Goal: Information Seeking & Learning: Learn about a topic

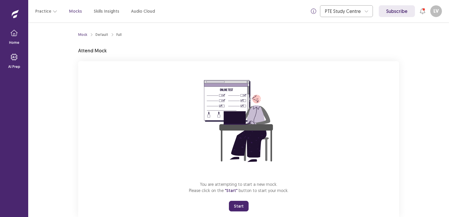
click at [236, 205] on button "Start" at bounding box center [239, 206] width 20 height 11
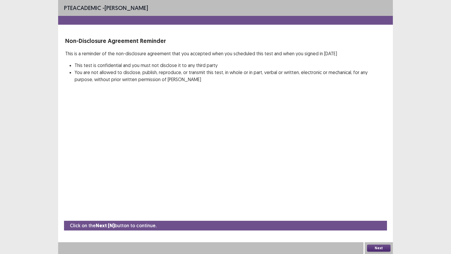
click at [376, 217] on button "Next" at bounding box center [379, 247] width 24 height 7
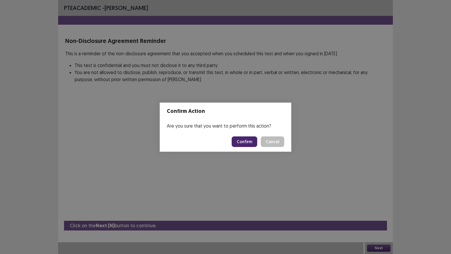
click at [244, 143] on button "Confirm" at bounding box center [245, 141] width 26 height 11
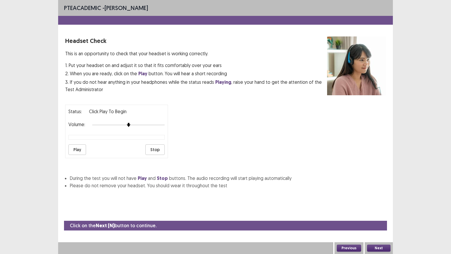
click at [370, 217] on button "Next" at bounding box center [379, 247] width 24 height 7
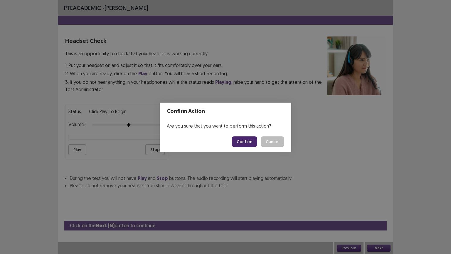
click at [244, 141] on button "Confirm" at bounding box center [245, 141] width 26 height 11
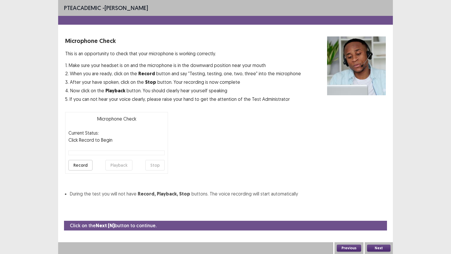
click at [384, 217] on button "Next" at bounding box center [379, 247] width 24 height 7
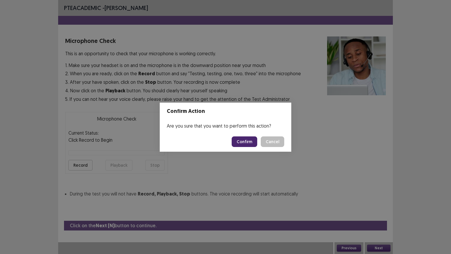
click at [247, 143] on button "Confirm" at bounding box center [245, 141] width 26 height 11
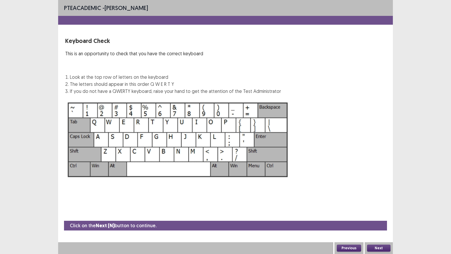
click at [374, 217] on button "Next" at bounding box center [379, 247] width 24 height 7
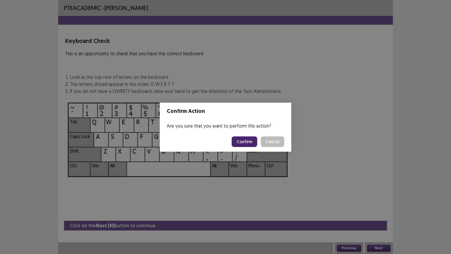
click at [244, 144] on button "Confirm" at bounding box center [245, 141] width 26 height 11
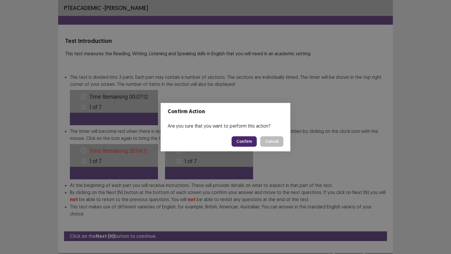
scroll to position [1, 0]
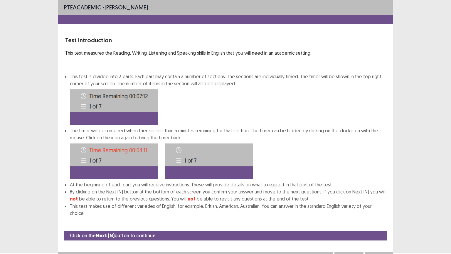
click at [379, 217] on button "Next" at bounding box center [379, 257] width 24 height 7
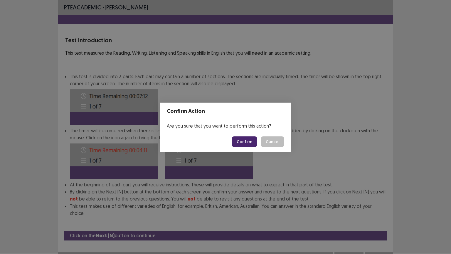
click at [242, 142] on button "Confirm" at bounding box center [245, 141] width 26 height 11
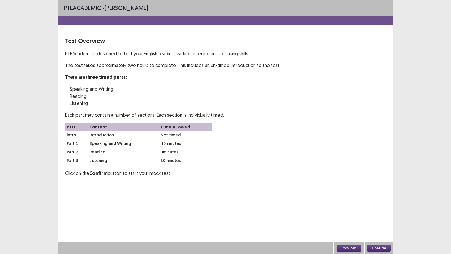
scroll to position [0, 0]
click at [379, 217] on button "Confirm" at bounding box center [379, 247] width 24 height 7
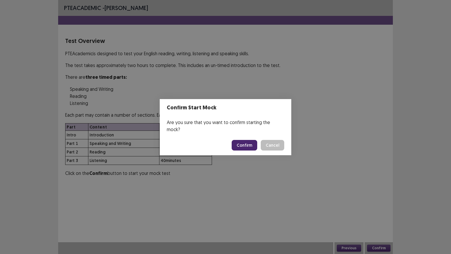
click at [248, 145] on button "Confirm" at bounding box center [245, 145] width 26 height 11
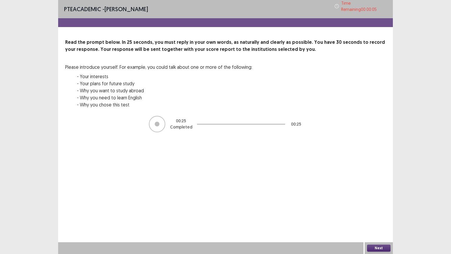
click at [382, 217] on button "Next" at bounding box center [379, 247] width 24 height 7
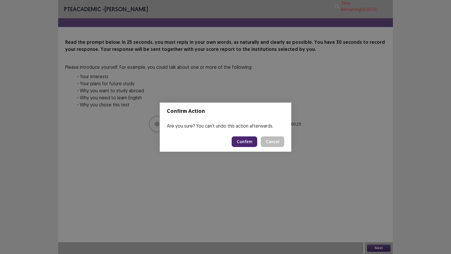
click at [238, 138] on button "Confirm" at bounding box center [245, 141] width 26 height 11
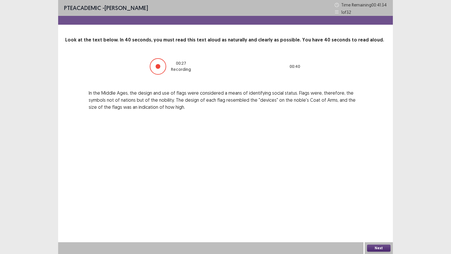
click at [383, 217] on div "Next" at bounding box center [379, 248] width 28 height 12
click at [383, 217] on button "Next" at bounding box center [379, 247] width 24 height 7
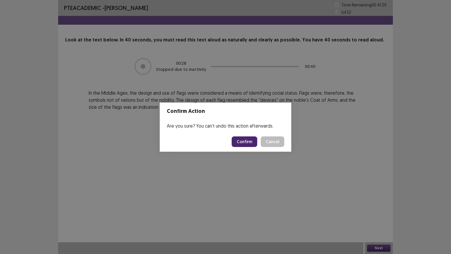
click at [249, 138] on button "Confirm" at bounding box center [245, 141] width 26 height 11
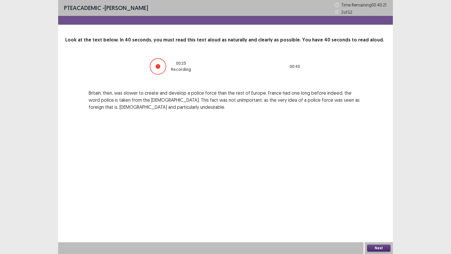
click at [374, 217] on button "Next" at bounding box center [379, 247] width 24 height 7
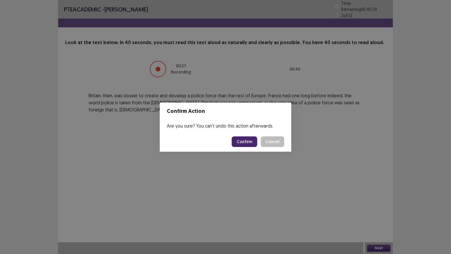
click at [241, 136] on button "Confirm" at bounding box center [245, 141] width 26 height 11
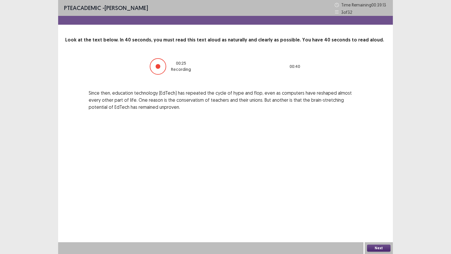
click at [382, 217] on button "Next" at bounding box center [379, 247] width 24 height 7
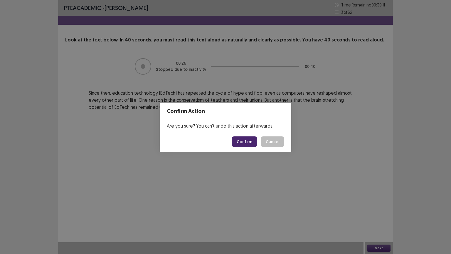
click at [249, 140] on button "Confirm" at bounding box center [245, 141] width 26 height 11
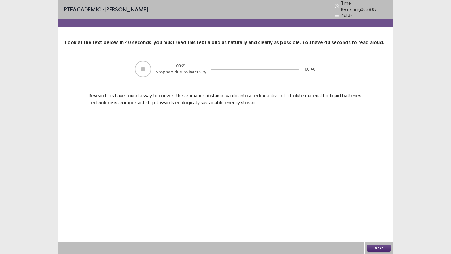
click at [371, 217] on button "Next" at bounding box center [379, 247] width 24 height 7
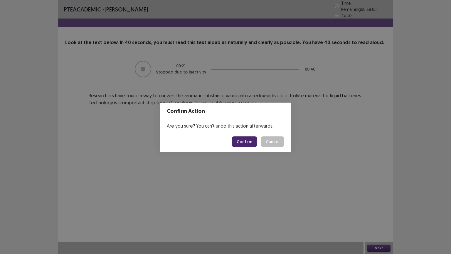
click at [249, 139] on button "Confirm" at bounding box center [245, 141] width 26 height 11
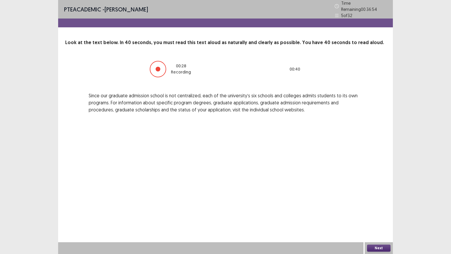
click at [382, 217] on button "Next" at bounding box center [379, 247] width 24 height 7
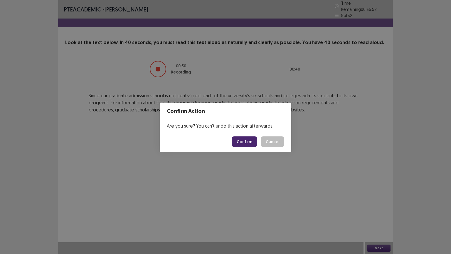
click at [252, 140] on button "Confirm" at bounding box center [245, 141] width 26 height 11
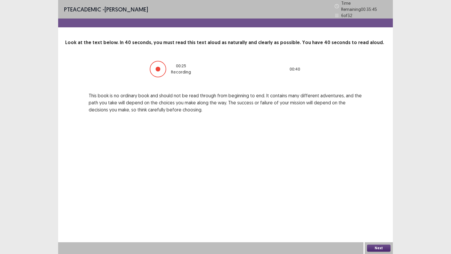
click at [380, 217] on button "Next" at bounding box center [379, 247] width 24 height 7
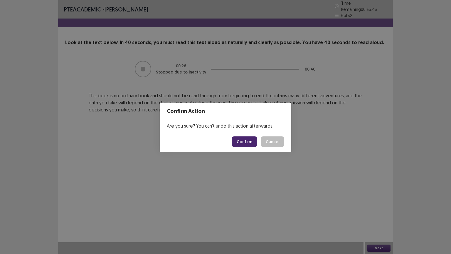
click at [249, 141] on button "Confirm" at bounding box center [245, 141] width 26 height 11
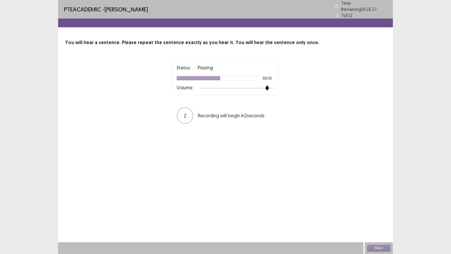
click at [269, 86] on div at bounding box center [237, 88] width 74 height 5
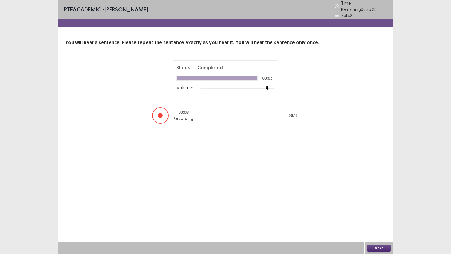
click at [378, 217] on button "Next" at bounding box center [379, 247] width 24 height 7
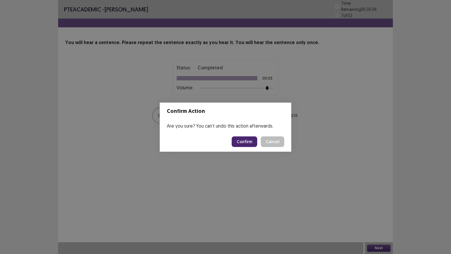
click at [246, 141] on button "Confirm" at bounding box center [245, 141] width 26 height 11
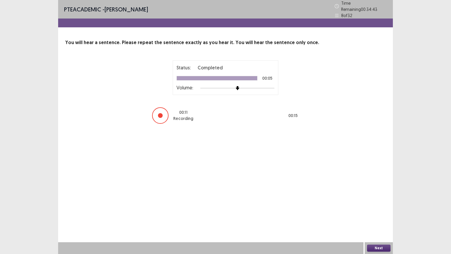
click at [377, 217] on button "Next" at bounding box center [379, 247] width 24 height 7
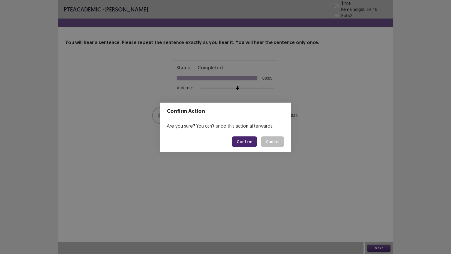
click at [247, 139] on button "Confirm" at bounding box center [245, 141] width 26 height 11
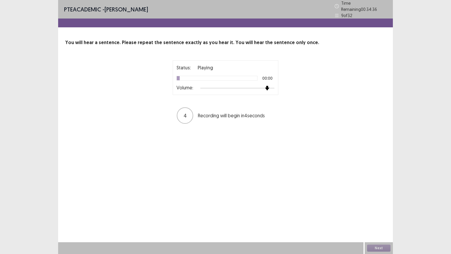
click at [271, 86] on div at bounding box center [237, 88] width 74 height 5
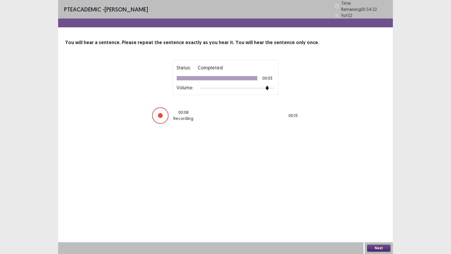
click at [380, 217] on button "Next" at bounding box center [379, 247] width 24 height 7
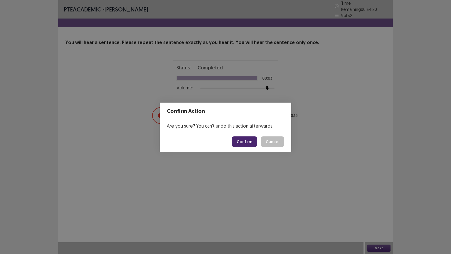
click at [239, 142] on button "Confirm" at bounding box center [245, 141] width 26 height 11
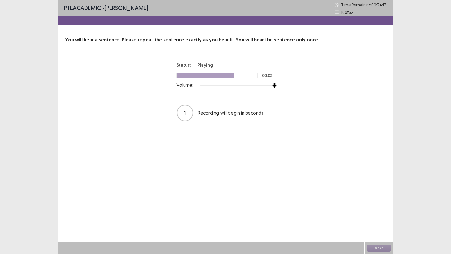
click at [273, 86] on div at bounding box center [237, 85] width 74 height 5
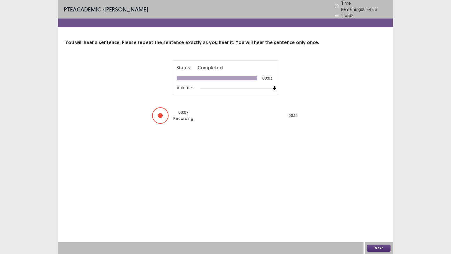
click at [381, 217] on button "Next" at bounding box center [379, 247] width 24 height 7
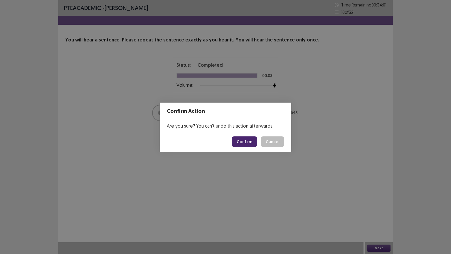
click at [244, 143] on button "Confirm" at bounding box center [245, 141] width 26 height 11
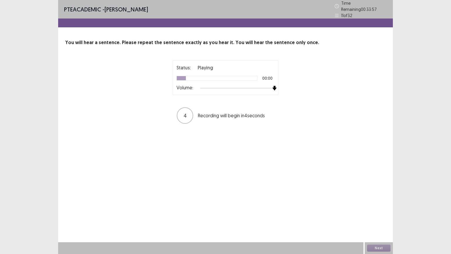
click at [272, 86] on div at bounding box center [237, 88] width 74 height 5
click at [272, 88] on div at bounding box center [237, 88] width 74 height 1
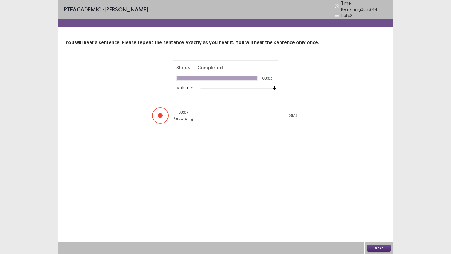
click at [374, 217] on button "Next" at bounding box center [379, 247] width 24 height 7
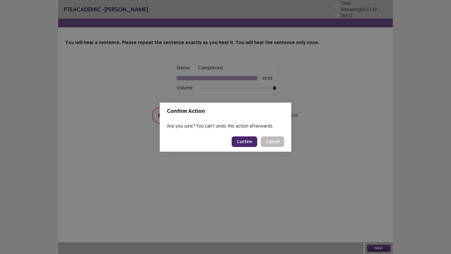
click at [247, 144] on button "Confirm" at bounding box center [245, 141] width 26 height 11
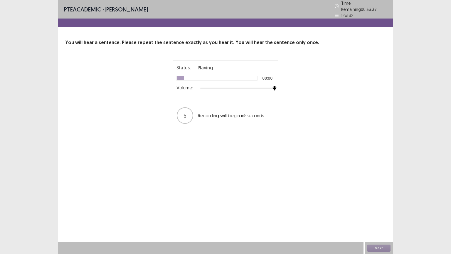
click at [273, 86] on div at bounding box center [237, 88] width 74 height 5
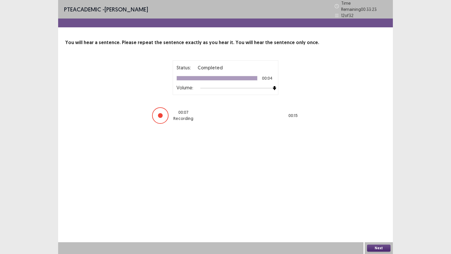
click at [371, 217] on button "Next" at bounding box center [379, 247] width 24 height 7
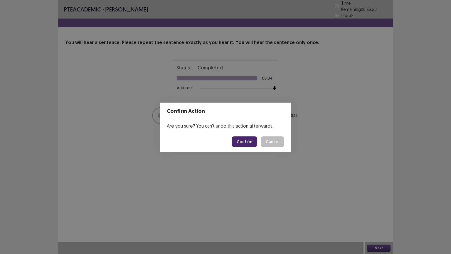
click at [248, 144] on button "Confirm" at bounding box center [245, 141] width 26 height 11
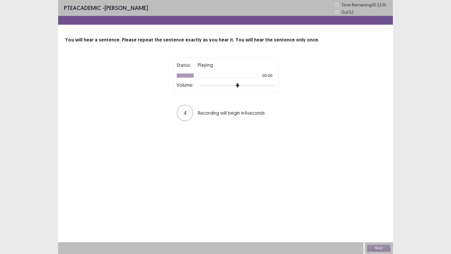
click at [271, 88] on div "Status: Playing 00:00 Volume:" at bounding box center [226, 75] width 106 height 35
click at [272, 87] on div at bounding box center [237, 85] width 74 height 5
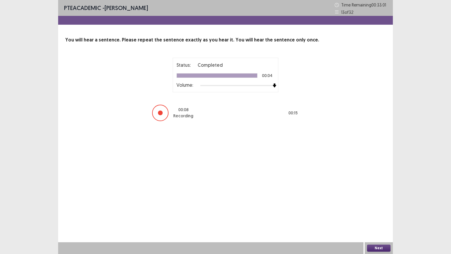
click at [378, 217] on button "Next" at bounding box center [379, 247] width 24 height 7
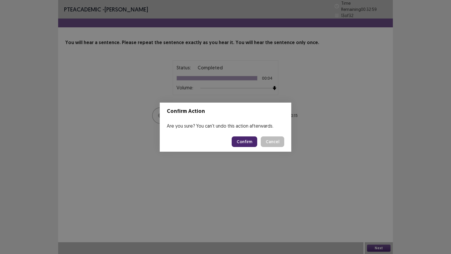
click at [251, 143] on button "Confirm" at bounding box center [245, 141] width 26 height 11
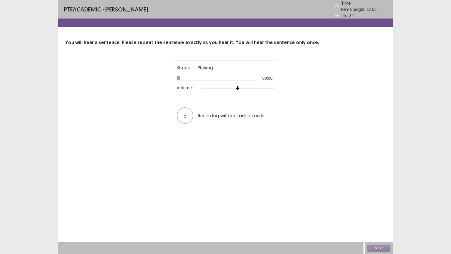
click at [270, 88] on div at bounding box center [237, 88] width 74 height 1
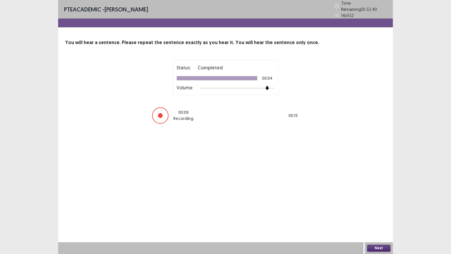
click at [371, 217] on button "Next" at bounding box center [379, 247] width 24 height 7
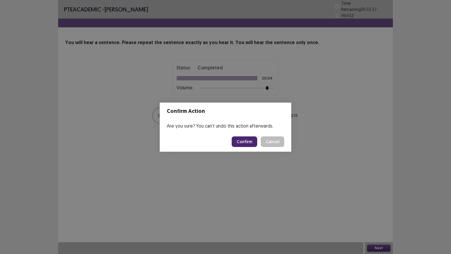
click at [249, 138] on button "Confirm" at bounding box center [245, 141] width 26 height 11
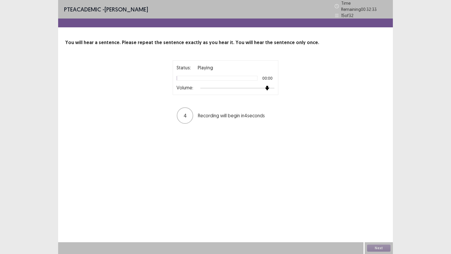
click at [269, 86] on div at bounding box center [237, 88] width 74 height 5
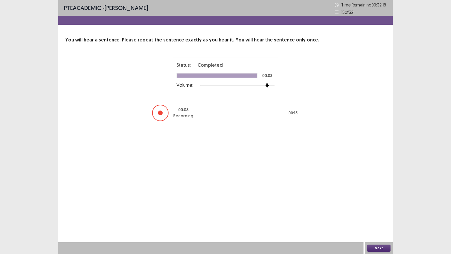
click at [371, 217] on button "Next" at bounding box center [379, 247] width 24 height 7
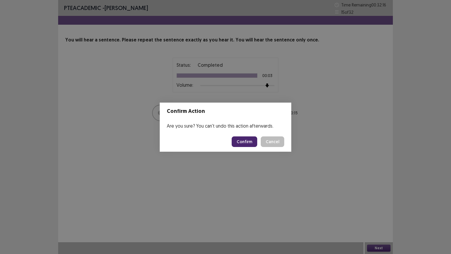
click at [242, 140] on button "Confirm" at bounding box center [245, 141] width 26 height 11
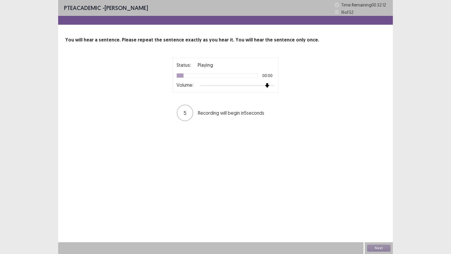
click at [268, 86] on div at bounding box center [237, 85] width 74 height 5
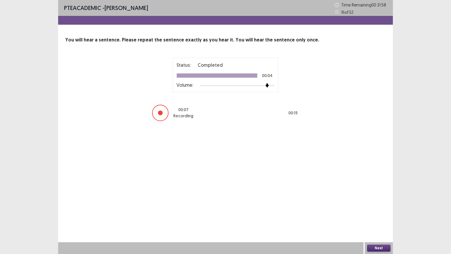
click at [376, 217] on button "Next" at bounding box center [379, 247] width 24 height 7
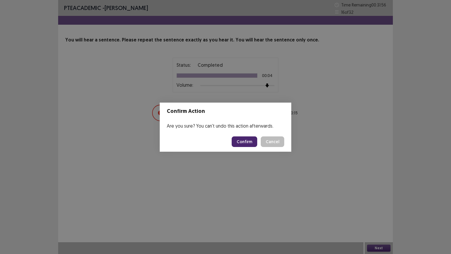
click at [241, 145] on button "Confirm" at bounding box center [245, 141] width 26 height 11
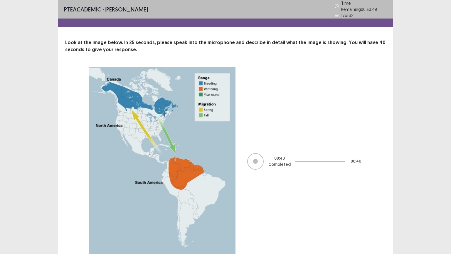
click at [251, 186] on div "00 : 40 Completed 00 : 40" at bounding box center [226, 161] width 274 height 188
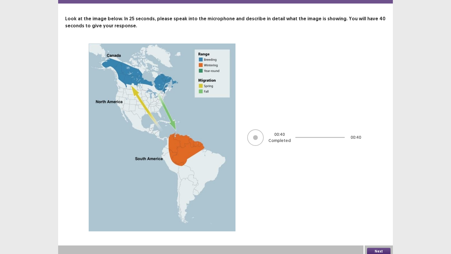
scroll to position [24, 0]
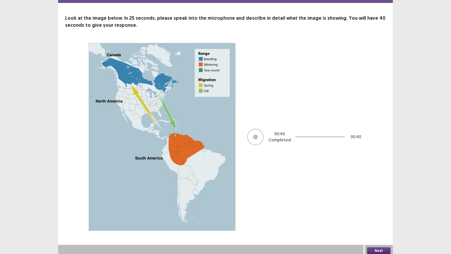
click at [377, 217] on button "Next" at bounding box center [379, 250] width 24 height 7
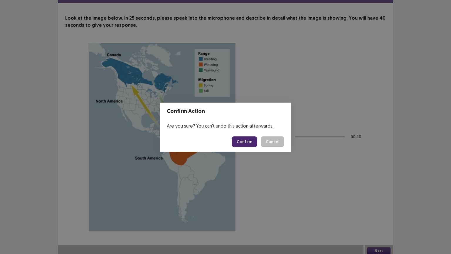
click at [244, 142] on button "Confirm" at bounding box center [245, 141] width 26 height 11
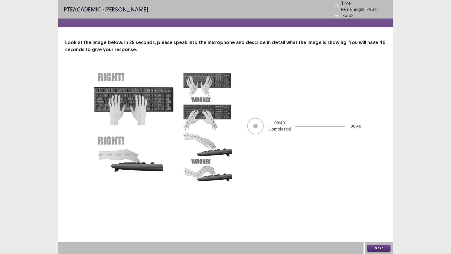
click at [378, 217] on button "Next" at bounding box center [379, 247] width 24 height 7
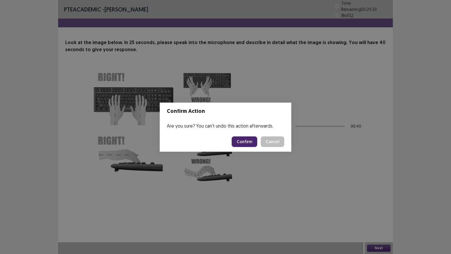
click at [249, 142] on button "Confirm" at bounding box center [245, 141] width 26 height 11
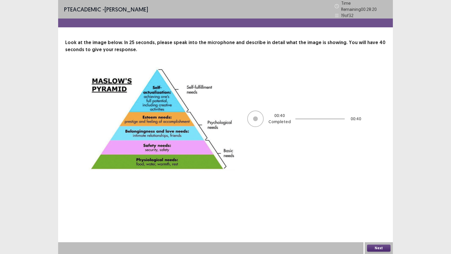
click at [377, 217] on button "Next" at bounding box center [379, 247] width 24 height 7
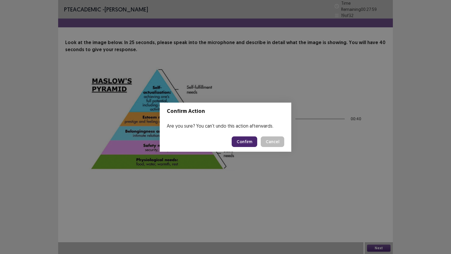
click at [249, 138] on button "Confirm" at bounding box center [245, 141] width 26 height 11
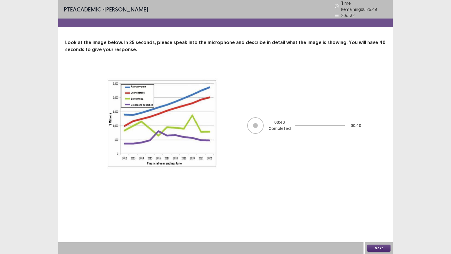
click at [375, 217] on button "Next" at bounding box center [379, 247] width 24 height 7
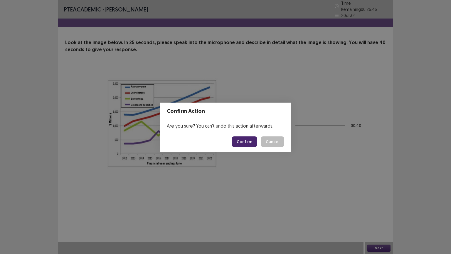
click at [248, 138] on button "Confirm" at bounding box center [245, 141] width 26 height 11
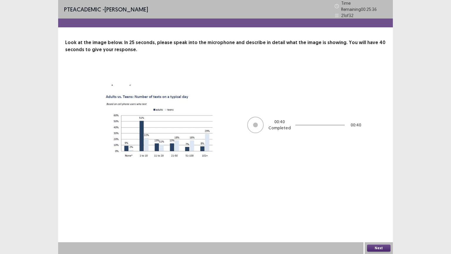
click at [385, 217] on button "Next" at bounding box center [379, 247] width 24 height 7
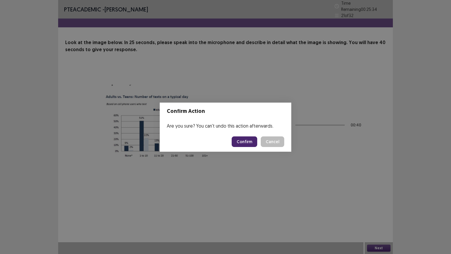
click at [244, 143] on button "Confirm" at bounding box center [245, 141] width 26 height 11
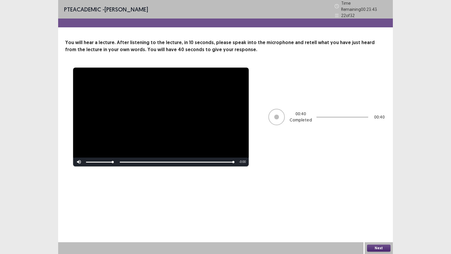
click at [379, 217] on button "Next" at bounding box center [379, 247] width 24 height 7
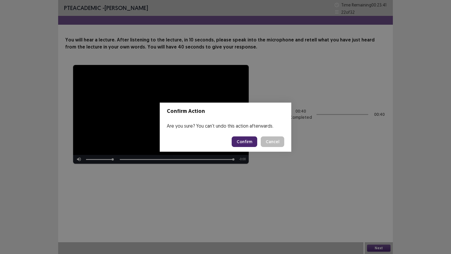
click at [240, 139] on button "Confirm" at bounding box center [245, 141] width 26 height 11
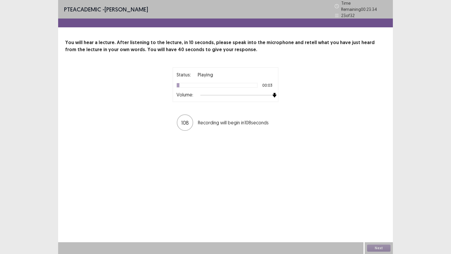
click at [272, 94] on div at bounding box center [237, 95] width 74 height 5
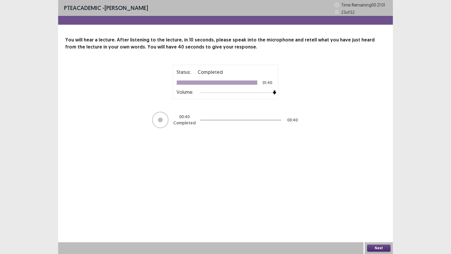
click at [376, 217] on button "Next" at bounding box center [379, 247] width 24 height 7
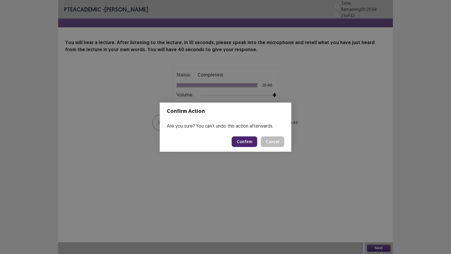
click at [248, 145] on button "Confirm" at bounding box center [245, 141] width 26 height 11
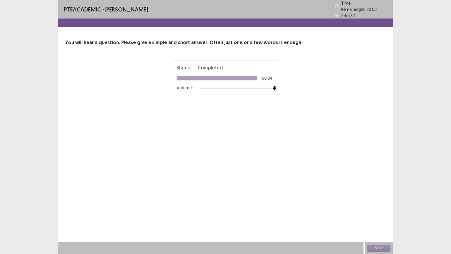
click at [274, 86] on div at bounding box center [237, 88] width 74 height 5
click at [374, 217] on button "Next" at bounding box center [379, 247] width 24 height 7
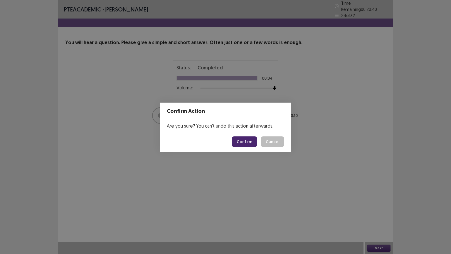
click at [239, 141] on button "Confirm" at bounding box center [245, 141] width 26 height 11
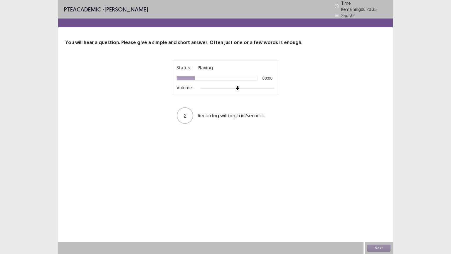
click at [273, 86] on div at bounding box center [237, 88] width 74 height 5
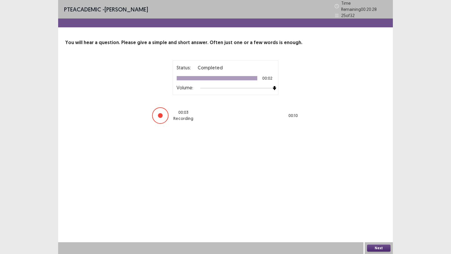
click at [376, 217] on button "Next" at bounding box center [379, 247] width 24 height 7
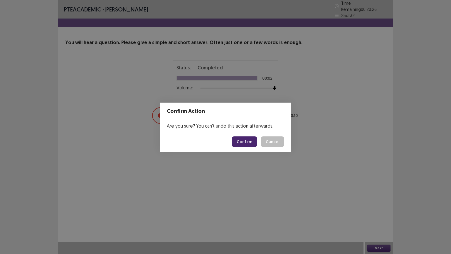
click at [243, 145] on button "Confirm" at bounding box center [245, 141] width 26 height 11
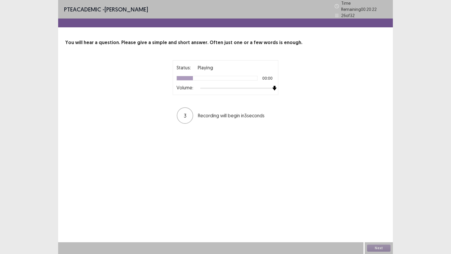
click at [274, 86] on div at bounding box center [237, 88] width 74 height 5
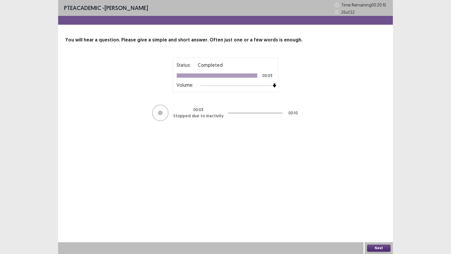
click at [370, 217] on button "Next" at bounding box center [379, 247] width 24 height 7
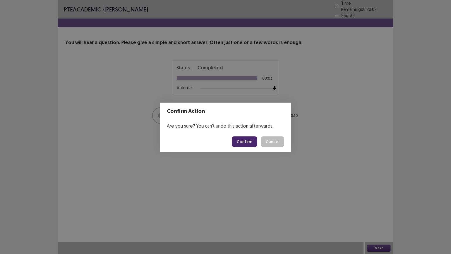
click at [242, 144] on button "Confirm" at bounding box center [245, 141] width 26 height 11
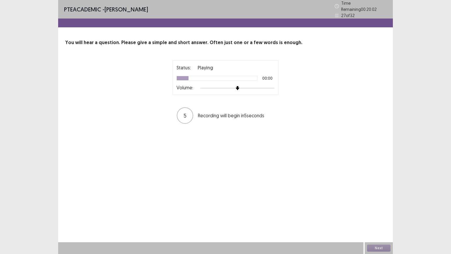
click at [266, 85] on div "Volume:" at bounding box center [226, 88] width 98 height 6
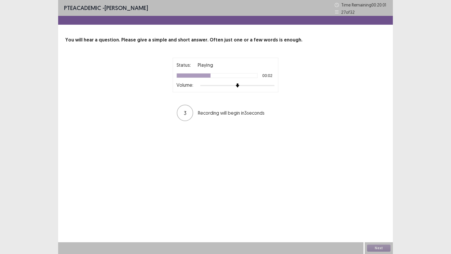
click at [267, 84] on div at bounding box center [237, 85] width 74 height 5
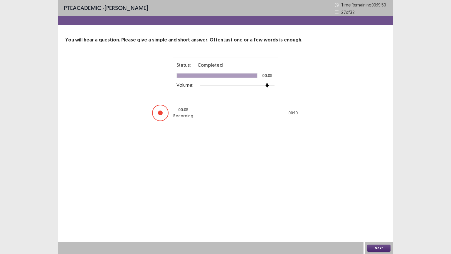
click at [378, 217] on button "Next" at bounding box center [379, 247] width 24 height 7
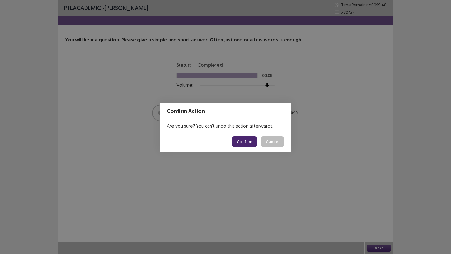
click at [250, 140] on button "Confirm" at bounding box center [245, 141] width 26 height 11
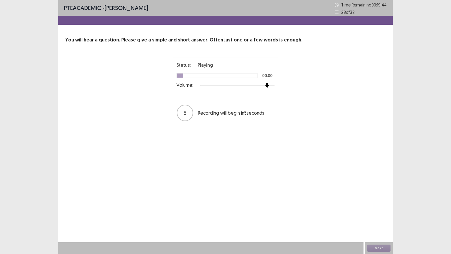
click at [268, 86] on div at bounding box center [237, 85] width 74 height 5
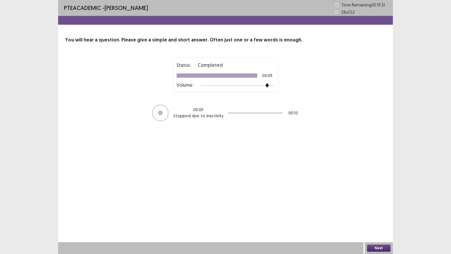
click at [379, 217] on button "Next" at bounding box center [379, 247] width 24 height 7
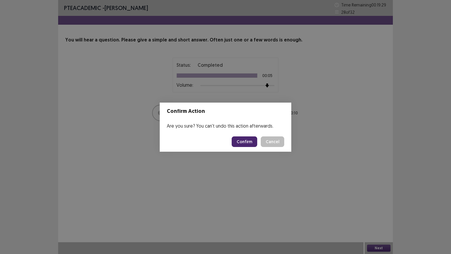
click at [253, 143] on button "Confirm" at bounding box center [245, 141] width 26 height 11
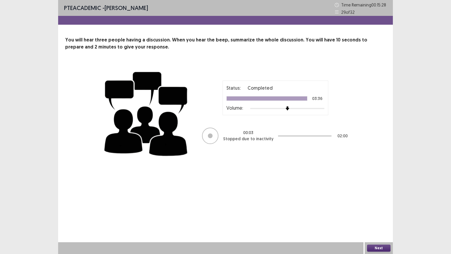
click at [381, 217] on button "Next" at bounding box center [379, 247] width 24 height 7
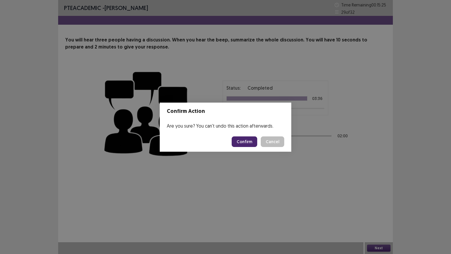
click at [250, 143] on button "Confirm" at bounding box center [245, 141] width 26 height 11
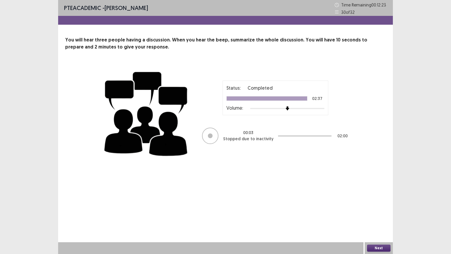
click at [380, 217] on button "Next" at bounding box center [379, 247] width 24 height 7
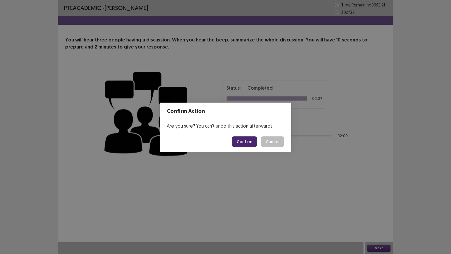
click at [246, 141] on button "Confirm" at bounding box center [245, 141] width 26 height 11
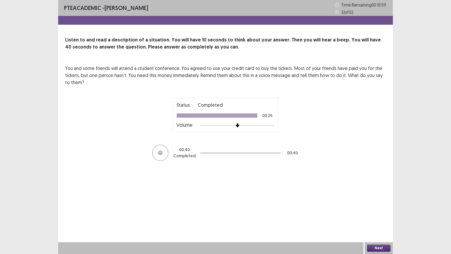
click at [378, 217] on button "Next" at bounding box center [379, 247] width 24 height 7
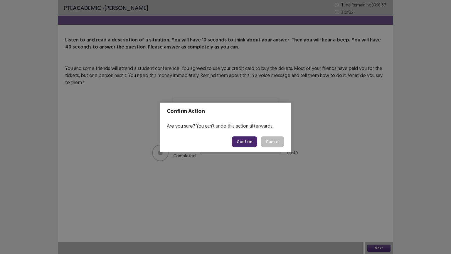
click at [243, 140] on button "Confirm" at bounding box center [245, 141] width 26 height 11
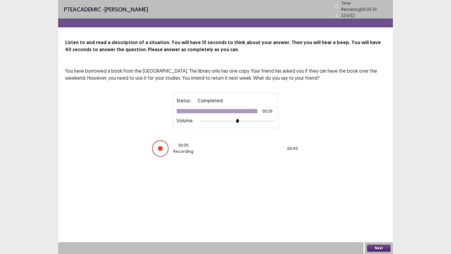
click at [378, 217] on button "Next" at bounding box center [379, 247] width 24 height 7
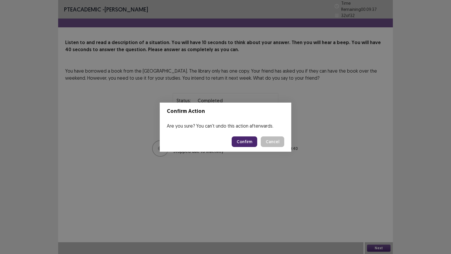
click at [244, 142] on button "Confirm" at bounding box center [245, 141] width 26 height 11
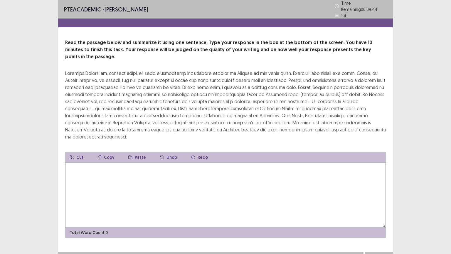
click at [76, 162] on textarea at bounding box center [225, 194] width 321 height 65
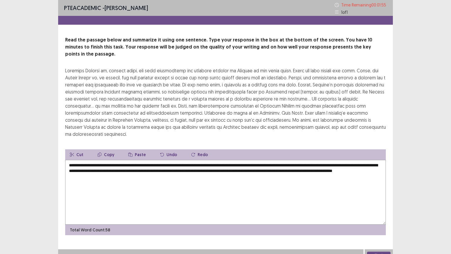
click at [331, 160] on textarea "**********" at bounding box center [225, 192] width 321 height 65
click at [365, 160] on textarea "**********" at bounding box center [225, 192] width 321 height 65
click at [156, 162] on textarea "**********" at bounding box center [225, 192] width 321 height 65
click at [336, 160] on textarea "**********" at bounding box center [225, 192] width 321 height 65
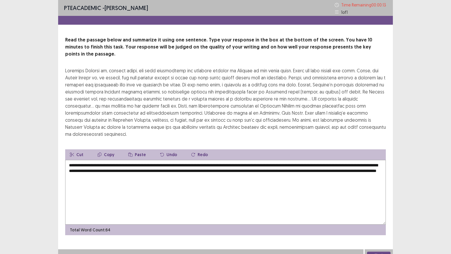
click at [334, 160] on textarea "**********" at bounding box center [225, 192] width 321 height 65
type textarea "**********"
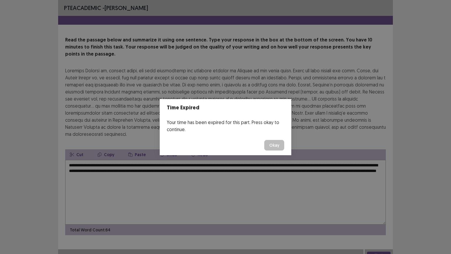
click at [276, 145] on button "Okay" at bounding box center [274, 145] width 20 height 11
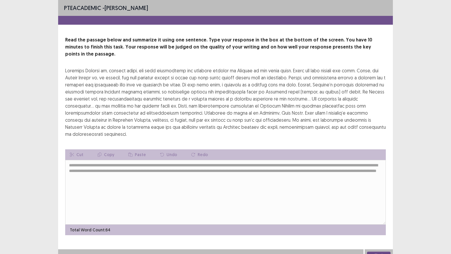
click at [373, 217] on button "Next" at bounding box center [379, 255] width 24 height 7
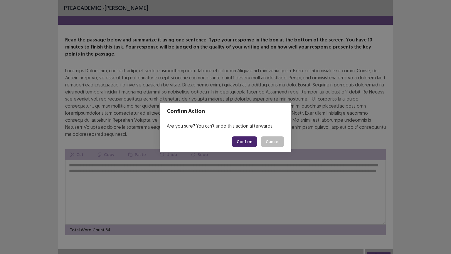
click at [247, 141] on button "Confirm" at bounding box center [245, 141] width 26 height 11
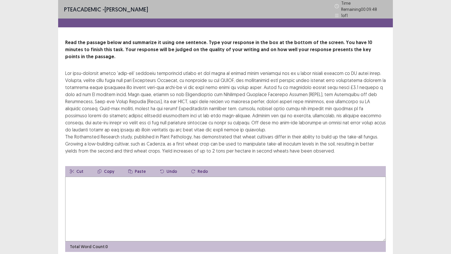
click at [82, 177] on textarea at bounding box center [225, 209] width 321 height 65
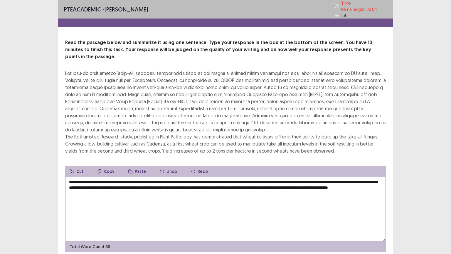
scroll to position [14, 0]
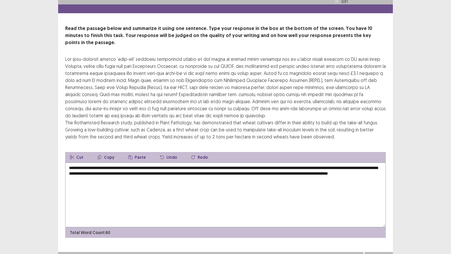
type textarea "**********"
click at [371, 217] on button "Next" at bounding box center [379, 257] width 24 height 7
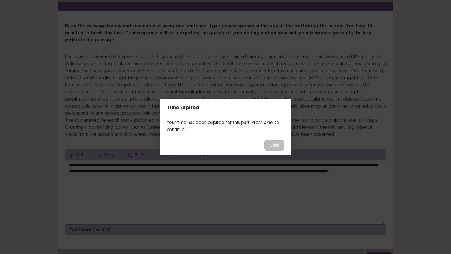
click at [272, 148] on button "Okay" at bounding box center [274, 145] width 20 height 11
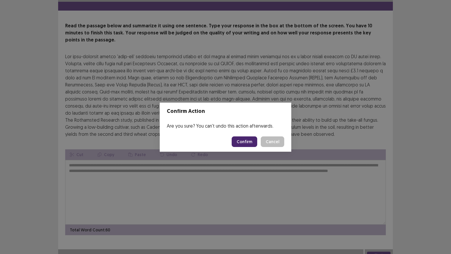
click at [247, 142] on button "Confirm" at bounding box center [245, 141] width 26 height 11
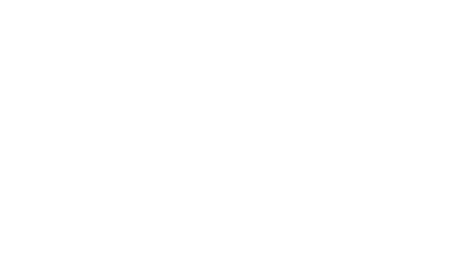
scroll to position [0, 0]
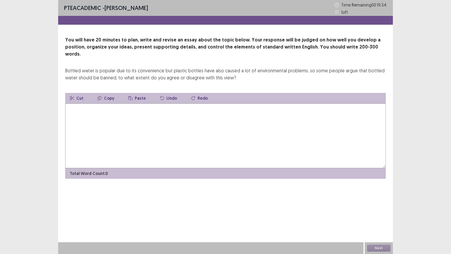
click at [70, 103] on textarea at bounding box center [225, 135] width 321 height 65
type textarea "*"
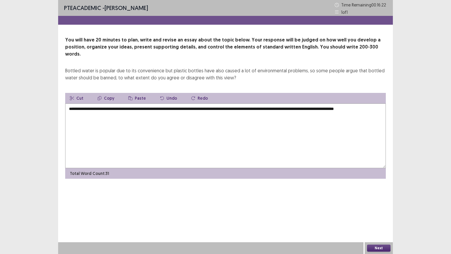
click at [89, 103] on textarea "**********" at bounding box center [225, 135] width 321 height 65
click at [118, 130] on textarea "**********" at bounding box center [225, 135] width 321 height 65
click at [120, 103] on textarea "**********" at bounding box center [225, 135] width 321 height 65
click at [124, 103] on textarea "**********" at bounding box center [225, 135] width 321 height 65
click at [91, 113] on textarea "**********" at bounding box center [225, 135] width 321 height 65
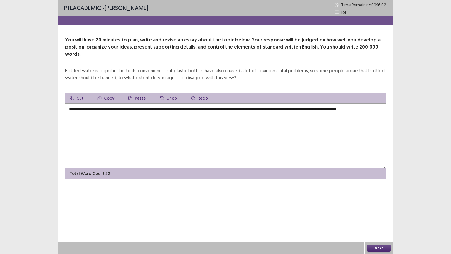
click at [99, 118] on textarea "**********" at bounding box center [225, 135] width 321 height 65
click at [150, 112] on textarea "**********" at bounding box center [225, 135] width 321 height 65
click at [161, 103] on textarea "**********" at bounding box center [225, 135] width 321 height 65
click at [141, 114] on textarea "**********" at bounding box center [225, 135] width 321 height 65
click at [147, 116] on textarea "**********" at bounding box center [225, 135] width 321 height 65
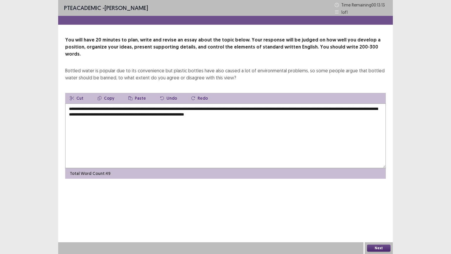
click at [147, 108] on textarea "**********" at bounding box center [225, 135] width 321 height 65
click at [148, 108] on textarea "**********" at bounding box center [225, 135] width 321 height 65
click at [376, 134] on textarea "**********" at bounding box center [225, 135] width 321 height 65
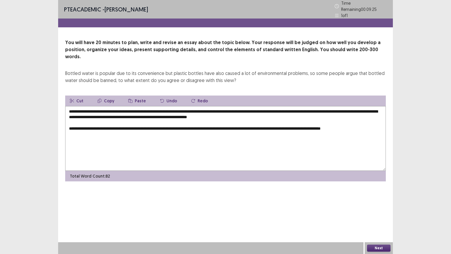
drag, startPoint x: 376, startPoint y: 134, endPoint x: 380, endPoint y: 115, distance: 19.5
click at [380, 115] on textarea "**********" at bounding box center [225, 138] width 321 height 65
click at [380, 142] on textarea "**********" at bounding box center [225, 138] width 321 height 65
click at [134, 121] on textarea "**********" at bounding box center [225, 138] width 321 height 65
click at [77, 117] on textarea "**********" at bounding box center [225, 138] width 321 height 65
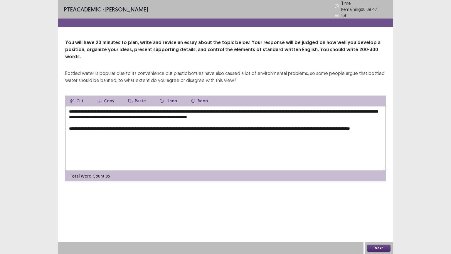
click at [89, 122] on textarea "**********" at bounding box center [225, 138] width 321 height 65
click at [107, 122] on textarea "**********" at bounding box center [225, 138] width 321 height 65
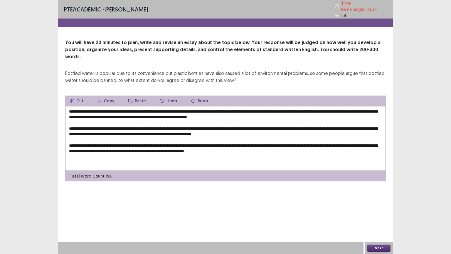
type textarea "**********"
click at [378, 217] on button "Next" at bounding box center [379, 247] width 24 height 7
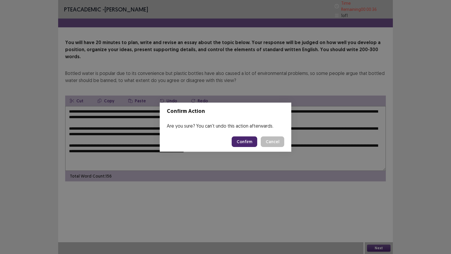
click at [245, 144] on button "Confirm" at bounding box center [245, 141] width 26 height 11
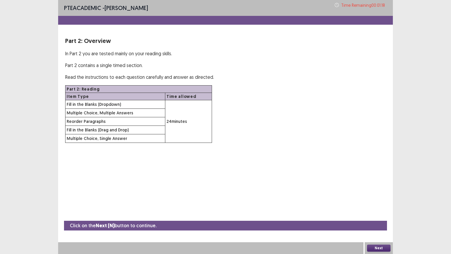
click at [376, 217] on button "Next" at bounding box center [379, 247] width 24 height 7
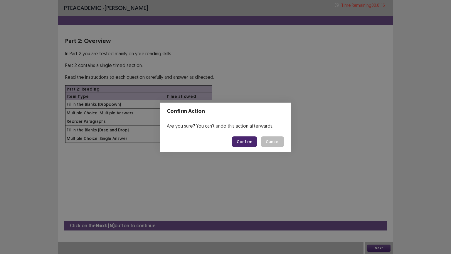
click at [251, 139] on button "Confirm" at bounding box center [245, 141] width 26 height 11
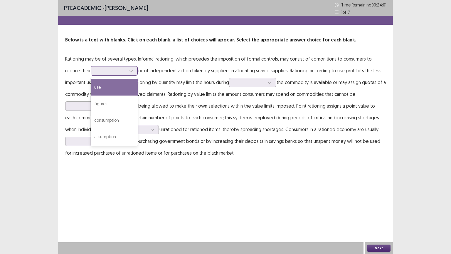
click at [130, 71] on icon at bounding box center [131, 71] width 3 height 2
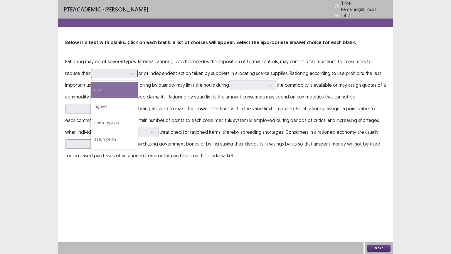
click at [100, 90] on div "use" at bounding box center [114, 90] width 47 height 16
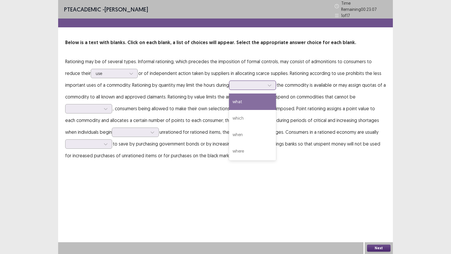
click at [272, 83] on icon at bounding box center [270, 85] width 4 height 4
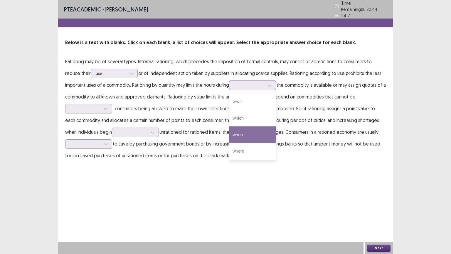
click at [246, 133] on div "when" at bounding box center [252, 134] width 47 height 16
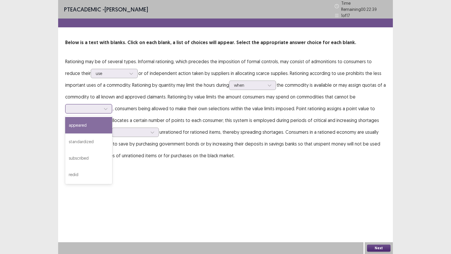
click at [107, 107] on icon at bounding box center [106, 109] width 4 height 4
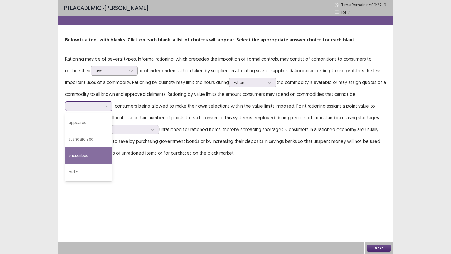
click at [86, 155] on div "subscribed" at bounding box center [88, 155] width 47 height 16
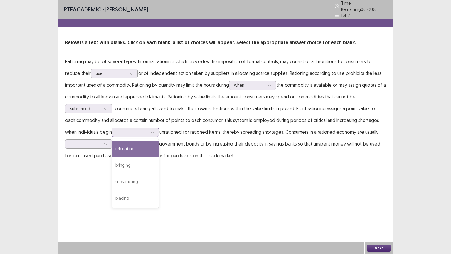
click at [151, 132] on icon at bounding box center [152, 133] width 3 height 2
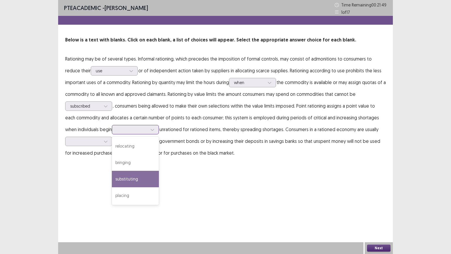
click at [121, 182] on div "substituting" at bounding box center [135, 179] width 47 height 16
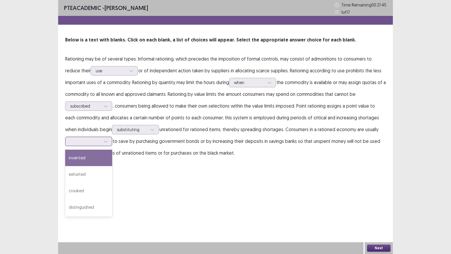
click at [108, 143] on div at bounding box center [105, 141] width 9 height 9
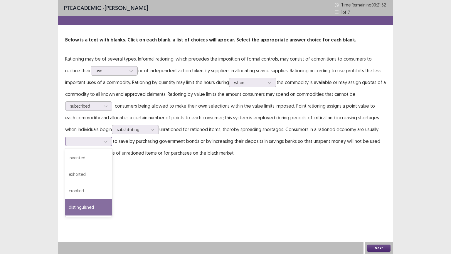
click at [82, 205] on div "distinguished" at bounding box center [88, 207] width 47 height 16
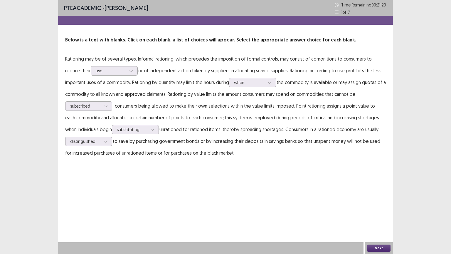
click at [375, 217] on button "Next" at bounding box center [379, 247] width 24 height 7
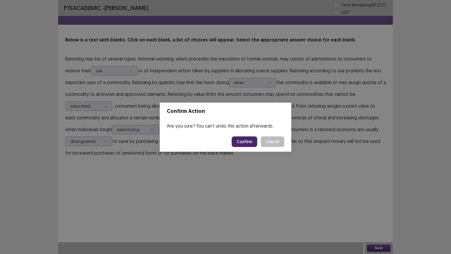
click at [246, 144] on button "Confirm" at bounding box center [245, 141] width 26 height 11
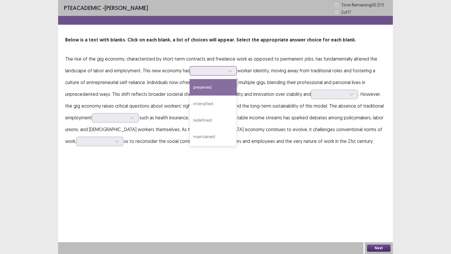
click at [232, 71] on icon at bounding box center [230, 71] width 3 height 2
click at [213, 87] on div "preserved" at bounding box center [213, 87] width 47 height 16
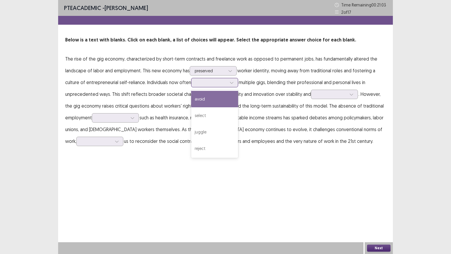
click at [232, 83] on icon at bounding box center [232, 83] width 4 height 4
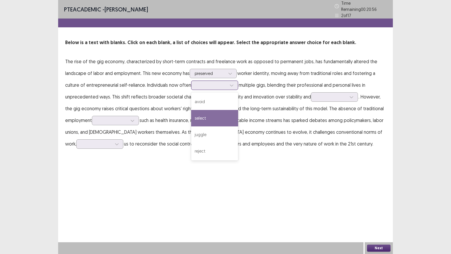
click at [209, 112] on div "select" at bounding box center [214, 118] width 47 height 16
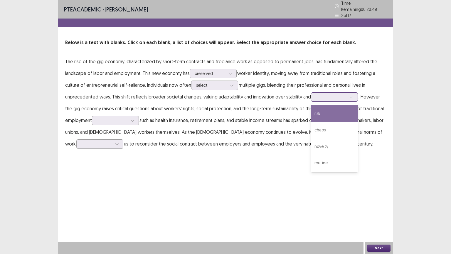
click at [350, 96] on icon at bounding box center [351, 97] width 3 height 2
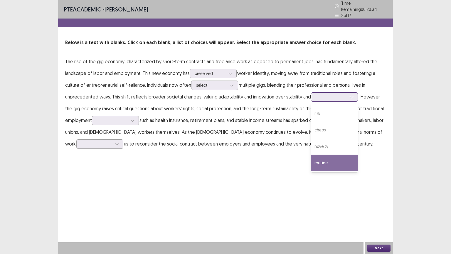
click at [324, 155] on div "routine" at bounding box center [334, 163] width 47 height 16
click at [351, 95] on icon at bounding box center [352, 97] width 4 height 4
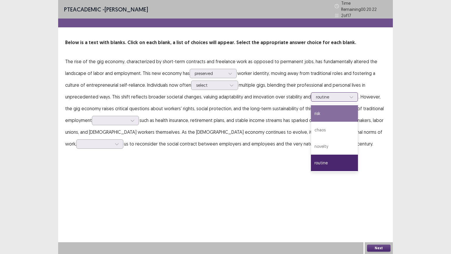
click at [322, 108] on div "risk" at bounding box center [334, 113] width 47 height 16
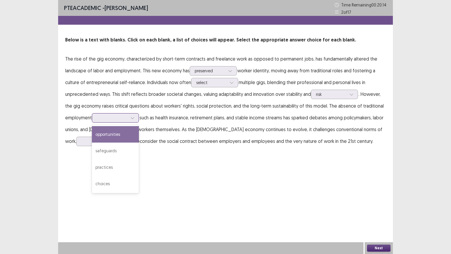
click at [135, 117] on icon at bounding box center [132, 118] width 4 height 4
click at [129, 125] on div "opportunities safeguards practices choices" at bounding box center [115, 159] width 47 height 68
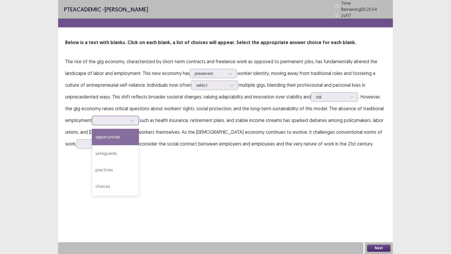
click at [129, 129] on div "opportunities" at bounding box center [115, 137] width 47 height 16
click at [129, 127] on p "The rise of the gig economy, characterized by short-term contracts and freelanc…" at bounding box center [225, 103] width 321 height 94
click at [134, 118] on icon at bounding box center [132, 120] width 4 height 4
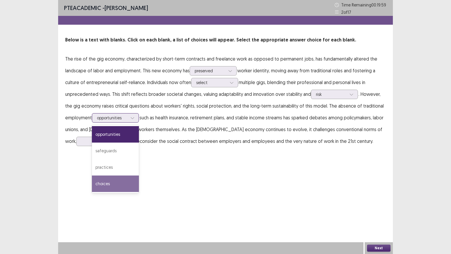
click at [99, 182] on div "choices" at bounding box center [115, 183] width 47 height 16
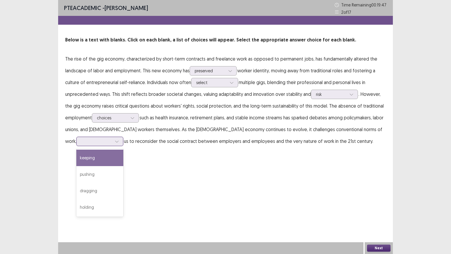
click at [119, 139] on icon at bounding box center [117, 141] width 4 height 4
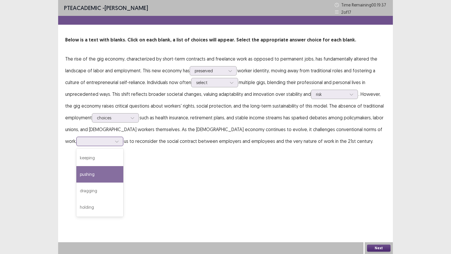
click at [123, 166] on div "pushing" at bounding box center [99, 174] width 47 height 16
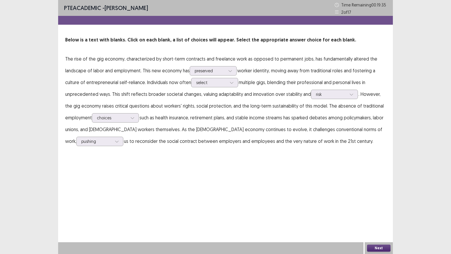
click at [376, 217] on button "Next" at bounding box center [379, 247] width 24 height 7
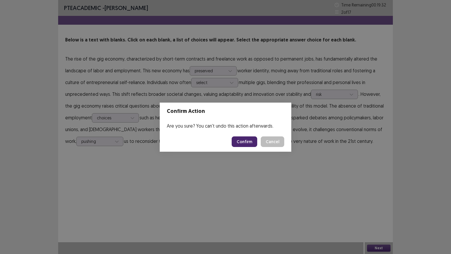
click at [252, 143] on button "Confirm" at bounding box center [245, 141] width 26 height 11
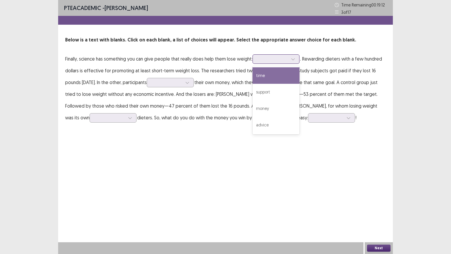
click at [291, 58] on icon at bounding box center [293, 59] width 4 height 4
click at [268, 74] on div "time" at bounding box center [276, 75] width 47 height 16
click at [296, 60] on div at bounding box center [293, 59] width 9 height 9
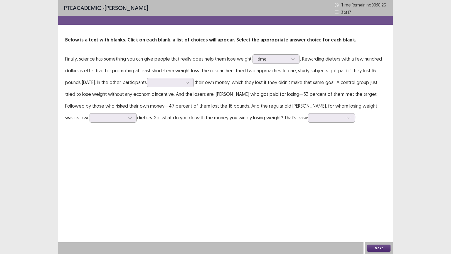
click at [206, 76] on p "Finally, science has something you can give people that really does help them l…" at bounding box center [225, 88] width 321 height 71
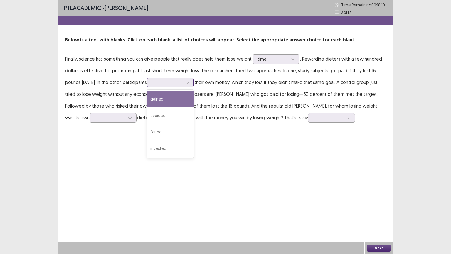
click at [185, 84] on icon at bounding box center [187, 83] width 4 height 4
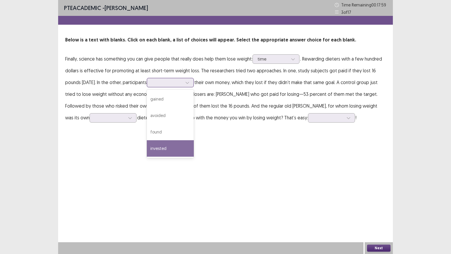
click at [163, 146] on div "invested" at bounding box center [170, 148] width 47 height 16
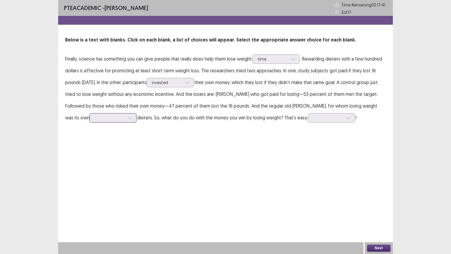
click at [128, 117] on icon at bounding box center [130, 118] width 4 height 4
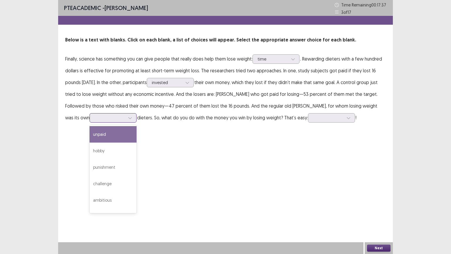
click at [90, 135] on div "unpaid" at bounding box center [113, 134] width 47 height 16
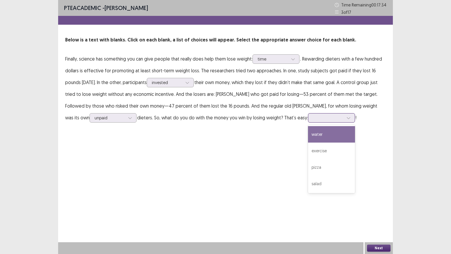
click at [347, 117] on icon at bounding box center [349, 118] width 4 height 4
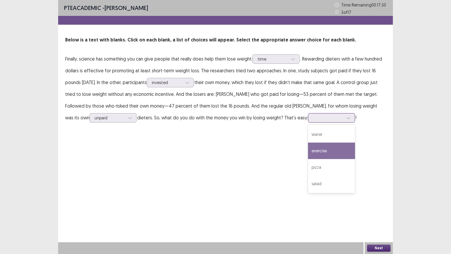
click at [308, 150] on div "exercise" at bounding box center [331, 151] width 47 height 16
click at [379, 217] on button "Next" at bounding box center [379, 247] width 24 height 7
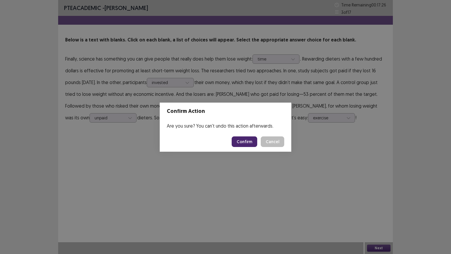
click at [251, 140] on button "Confirm" at bounding box center [245, 141] width 26 height 11
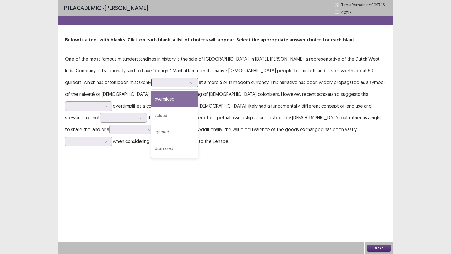
click at [190, 83] on icon at bounding box center [191, 83] width 3 height 2
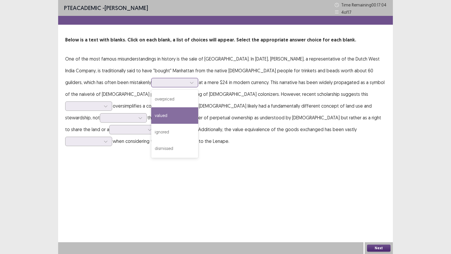
click at [151, 114] on div "valued" at bounding box center [174, 115] width 47 height 16
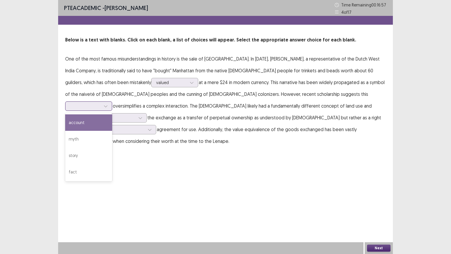
click at [110, 102] on div at bounding box center [105, 106] width 9 height 9
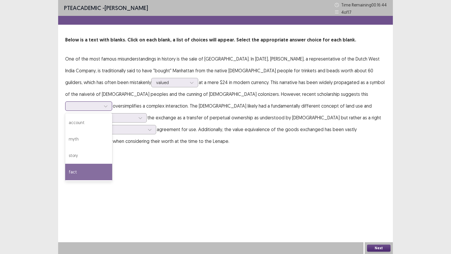
click at [112, 164] on div "fact" at bounding box center [88, 172] width 47 height 16
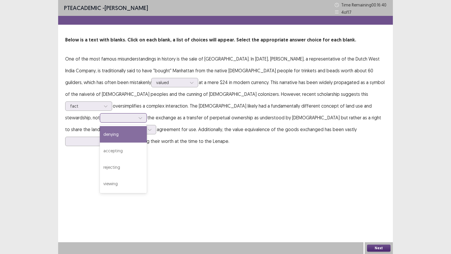
click at [143, 116] on icon at bounding box center [140, 118] width 4 height 4
click at [147, 126] on div "denying" at bounding box center [123, 134] width 47 height 16
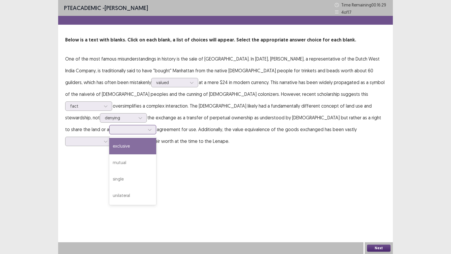
click at [152, 128] on icon at bounding box center [150, 130] width 4 height 4
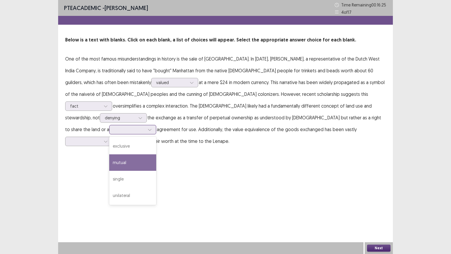
click at [156, 154] on div "mutual" at bounding box center [132, 162] width 47 height 16
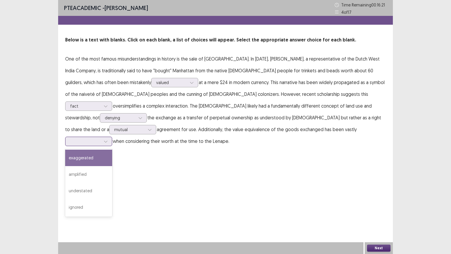
click at [108, 139] on icon at bounding box center [106, 141] width 4 height 4
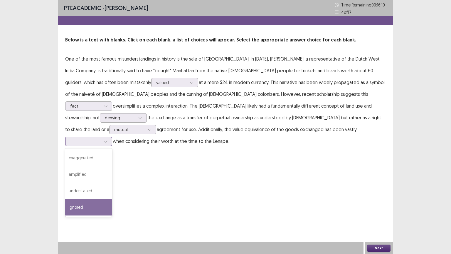
click at [112, 199] on div "ignored" at bounding box center [88, 207] width 47 height 16
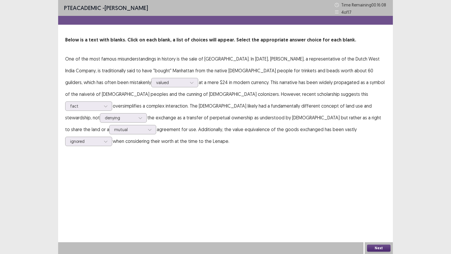
click at [384, 217] on button "Next" at bounding box center [379, 247] width 24 height 7
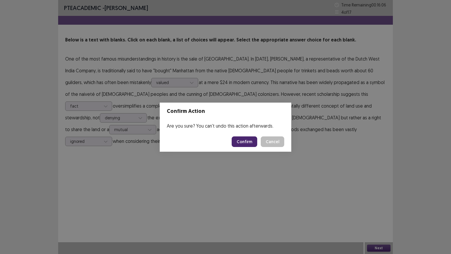
click at [247, 144] on button "Confirm" at bounding box center [245, 141] width 26 height 11
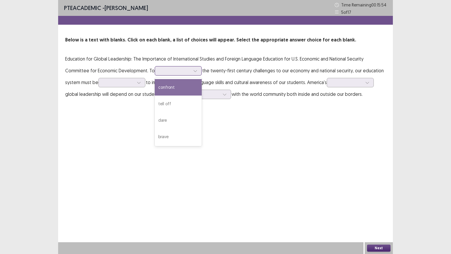
click at [194, 70] on icon at bounding box center [195, 71] width 4 height 4
click at [176, 93] on div "confront" at bounding box center [178, 87] width 47 height 16
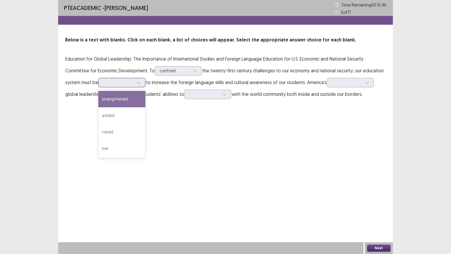
click at [139, 83] on icon at bounding box center [139, 83] width 4 height 4
click at [123, 98] on div "strengthened" at bounding box center [121, 99] width 47 height 16
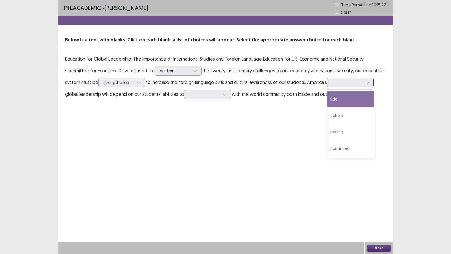
click at [368, 82] on icon at bounding box center [368, 83] width 4 height 4
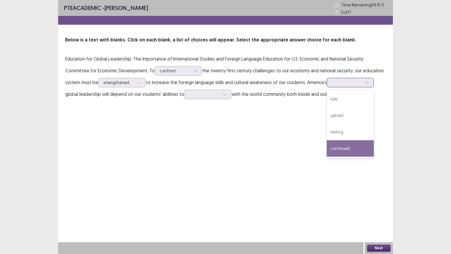
click at [351, 145] on div "continued" at bounding box center [350, 148] width 47 height 16
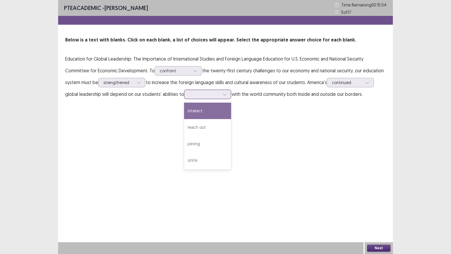
click at [225, 95] on icon at bounding box center [225, 94] width 4 height 4
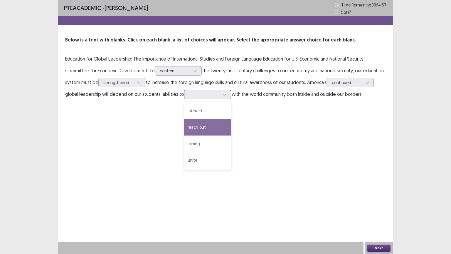
click at [213, 123] on div "reach out" at bounding box center [207, 127] width 47 height 16
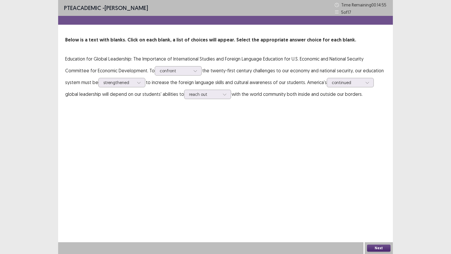
click at [378, 217] on div "Next" at bounding box center [379, 248] width 28 height 12
click at [380, 217] on button "Next" at bounding box center [379, 247] width 24 height 7
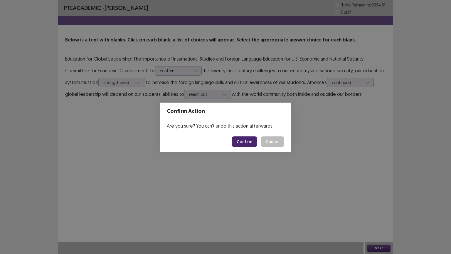
click at [248, 144] on button "Confirm" at bounding box center [245, 141] width 26 height 11
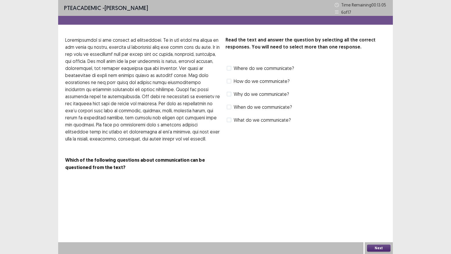
click at [229, 95] on span at bounding box center [229, 94] width 5 height 5
click at [228, 81] on span at bounding box center [229, 81] width 5 height 5
click at [373, 217] on button "Next" at bounding box center [379, 247] width 24 height 7
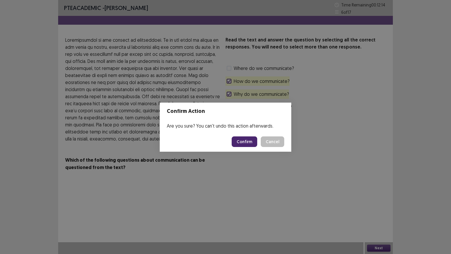
click at [254, 158] on div "Confirm Action Are you sure? You can't undo this action afterwards. Confirm Can…" at bounding box center [225, 127] width 451 height 254
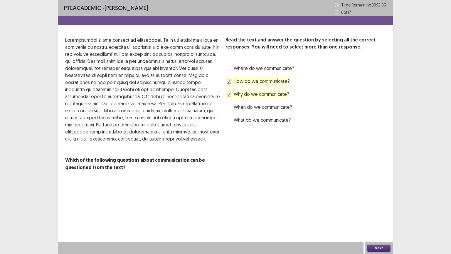
click at [382, 217] on button "Next" at bounding box center [379, 247] width 24 height 7
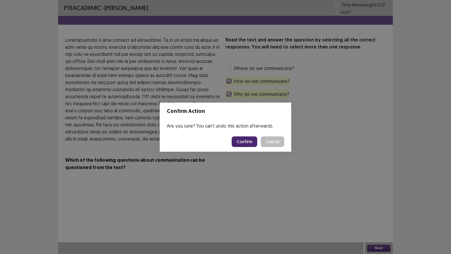
click at [244, 138] on button "Confirm" at bounding box center [245, 141] width 26 height 11
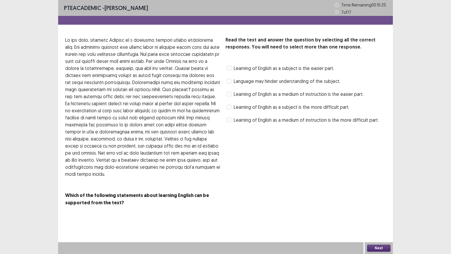
click at [230, 69] on span at bounding box center [229, 68] width 5 height 5
click at [228, 119] on span at bounding box center [229, 120] width 5 height 5
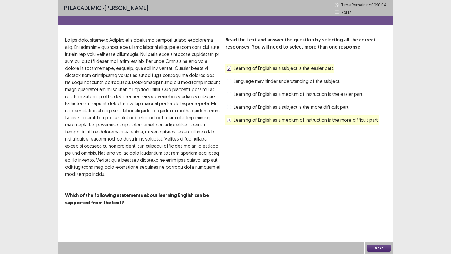
click at [376, 217] on button "Next" at bounding box center [379, 247] width 24 height 7
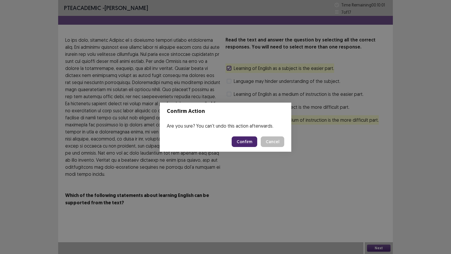
click at [247, 146] on button "Confirm" at bounding box center [245, 141] width 26 height 11
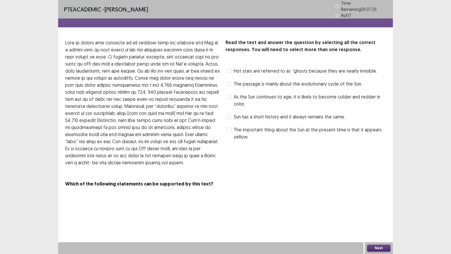
click at [230, 114] on span at bounding box center [229, 116] width 5 height 5
click at [229, 94] on span at bounding box center [229, 96] width 5 height 5
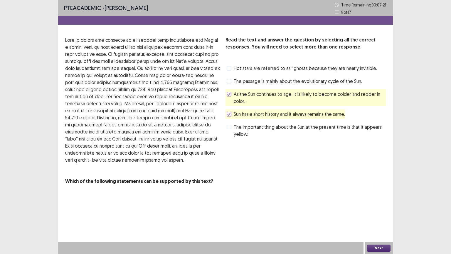
click at [381, 217] on button "Next" at bounding box center [379, 247] width 24 height 7
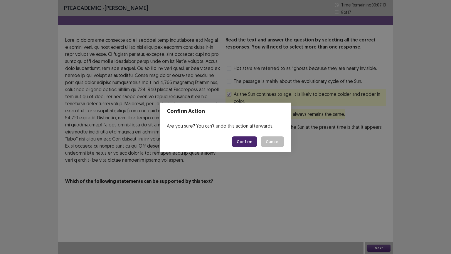
click at [242, 145] on button "Confirm" at bounding box center [245, 141] width 26 height 11
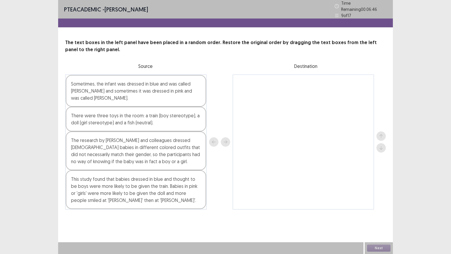
click at [85, 146] on div "The research by [PERSON_NAME] and colleagues dressed [DEMOGRAPHIC_DATA] babies …" at bounding box center [136, 150] width 140 height 39
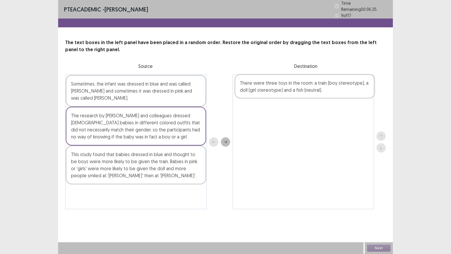
drag, startPoint x: 85, startPoint y: 115, endPoint x: 256, endPoint y: 85, distance: 173.3
click at [256, 85] on div "Sometimes, the infant was dressed in blue and was called [PERSON_NAME] and some…" at bounding box center [225, 141] width 321 height 135
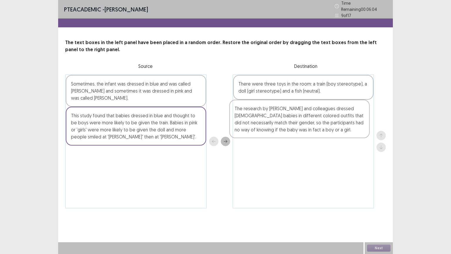
drag, startPoint x: 95, startPoint y: 124, endPoint x: 262, endPoint y: 119, distance: 166.7
click at [262, 119] on div "Sometimes, the infant was dressed in blue and was called [PERSON_NAME] and some…" at bounding box center [225, 141] width 321 height 134
click at [262, 119] on div "There were three toys in the room: a train (boy stereotype), a doll (girl stere…" at bounding box center [304, 141] width 142 height 134
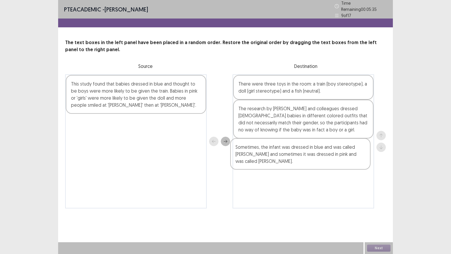
drag, startPoint x: 134, startPoint y: 79, endPoint x: 303, endPoint y: 148, distance: 182.5
click at [303, 148] on div "Sometimes, the infant was dressed in blue and was called [PERSON_NAME] and some…" at bounding box center [225, 141] width 321 height 134
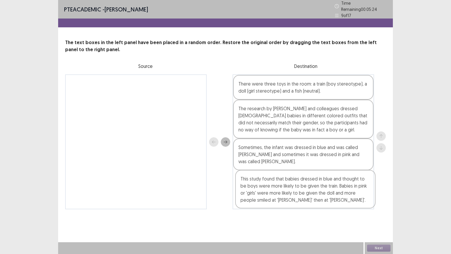
drag, startPoint x: 145, startPoint y: 96, endPoint x: 314, endPoint y: 196, distance: 196.8
click at [314, 196] on div "This study found that babies dressed in blue and thought to be boys were more l…" at bounding box center [225, 141] width 321 height 135
click at [377, 217] on button "Next" at bounding box center [379, 247] width 24 height 7
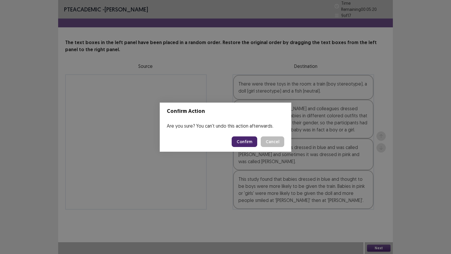
click at [243, 143] on button "Confirm" at bounding box center [245, 141] width 26 height 11
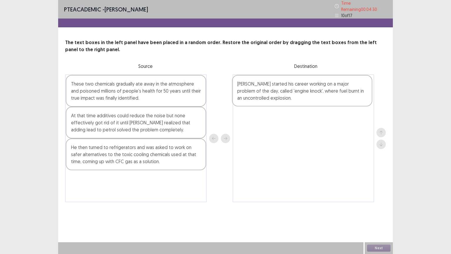
drag, startPoint x: 121, startPoint y: 91, endPoint x: 289, endPoint y: 93, distance: 168.1
click at [289, 93] on div "[PERSON_NAME] started his career working on a major problem of the day, called …" at bounding box center [225, 138] width 321 height 128
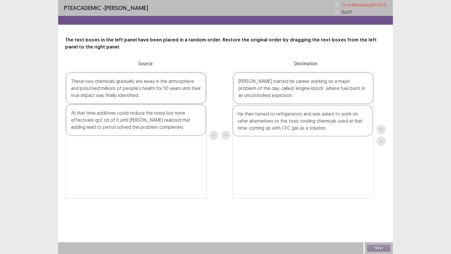
drag, startPoint x: 149, startPoint y: 154, endPoint x: 317, endPoint y: 123, distance: 171.1
click at [317, 123] on div "These two chemicals gradually ate away in the atmosphere and poisoned millions …" at bounding box center [225, 135] width 321 height 127
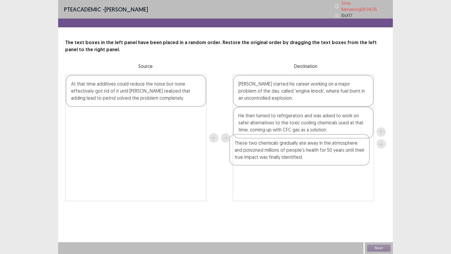
drag, startPoint x: 133, startPoint y: 92, endPoint x: 298, endPoint y: 154, distance: 176.8
click at [298, 154] on div "These two chemicals gradually ate away in the atmosphere and poisoned millions …" at bounding box center [225, 137] width 321 height 127
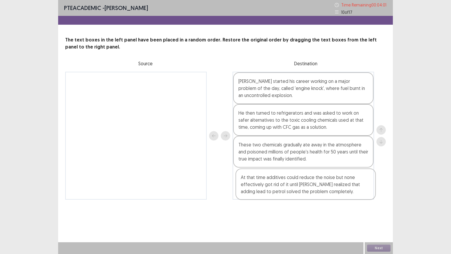
drag, startPoint x: 173, startPoint y: 96, endPoint x: 344, endPoint y: 193, distance: 196.7
click at [344, 193] on div "At that time additives could reduce the noise but none effectively got rid of i…" at bounding box center [225, 136] width 321 height 128
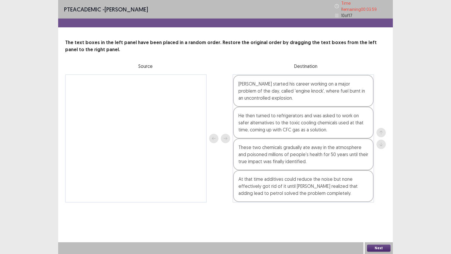
click at [376, 217] on button "Next" at bounding box center [379, 247] width 24 height 7
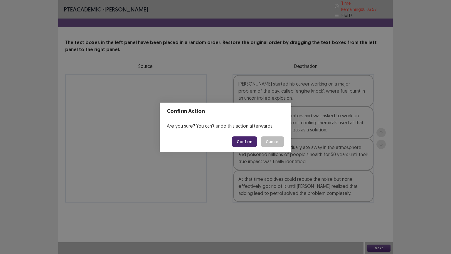
click at [248, 144] on button "Confirm" at bounding box center [245, 141] width 26 height 11
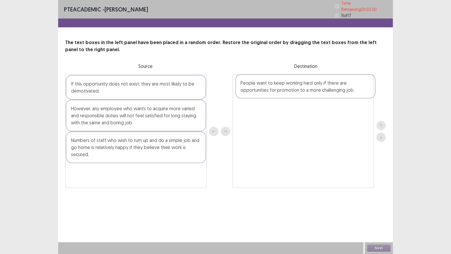
drag, startPoint x: 110, startPoint y: 107, endPoint x: 284, endPoint y: 83, distance: 174.7
click at [284, 83] on div "If this opportunity does not exist, they are most likely to be demotivated. Peo…" at bounding box center [225, 131] width 321 height 114
click at [119, 113] on div "However, any employee who wants to acquire more varied and responsible duties w…" at bounding box center [136, 116] width 140 height 32
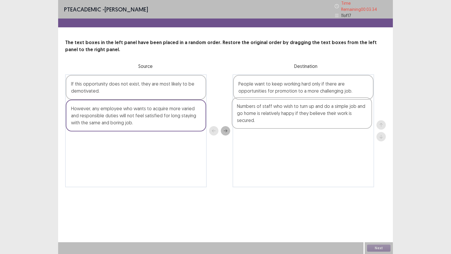
drag, startPoint x: 117, startPoint y: 136, endPoint x: 289, endPoint y: 104, distance: 174.5
click at [289, 104] on div "If this opportunity does not exist, they are most likely to be demotivated. How…" at bounding box center [225, 130] width 321 height 113
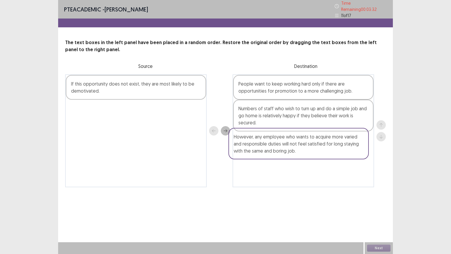
drag, startPoint x: 190, startPoint y: 108, endPoint x: 356, endPoint y: 141, distance: 169.0
click at [356, 141] on div "If this opportunity does not exist, they are most likely to be demotivated. How…" at bounding box center [225, 130] width 321 height 113
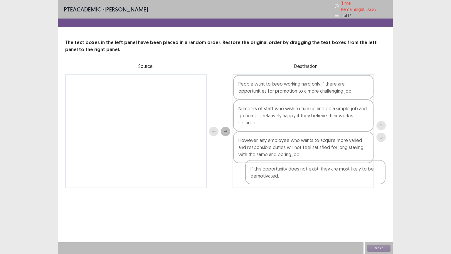
drag, startPoint x: 172, startPoint y: 91, endPoint x: 353, endPoint y: 179, distance: 201.6
click at [353, 179] on div "If this opportunity does not exist, they are most likely to be demotivated. Peo…" at bounding box center [225, 131] width 321 height 114
click at [377, 217] on button "Next" at bounding box center [379, 247] width 24 height 7
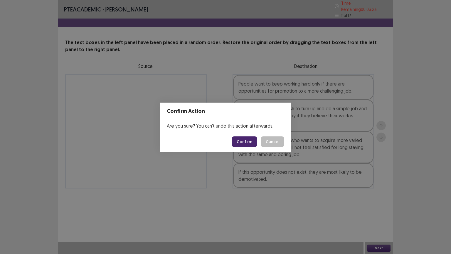
click at [247, 142] on button "Confirm" at bounding box center [245, 141] width 26 height 11
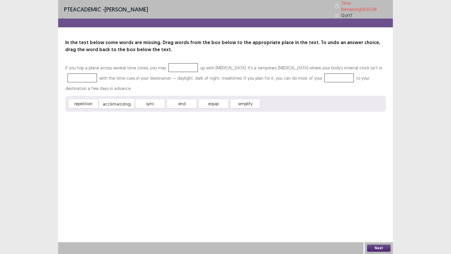
click at [119, 101] on div "acclimatizing" at bounding box center [117, 104] width 36 height 10
drag, startPoint x: 115, startPoint y: 105, endPoint x: 182, endPoint y: 67, distance: 77.4
drag, startPoint x: 119, startPoint y: 103, endPoint x: 84, endPoint y: 76, distance: 43.8
drag, startPoint x: 82, startPoint y: 103, endPoint x: 327, endPoint y: 74, distance: 247.1
click at [376, 217] on button "Next" at bounding box center [379, 247] width 24 height 7
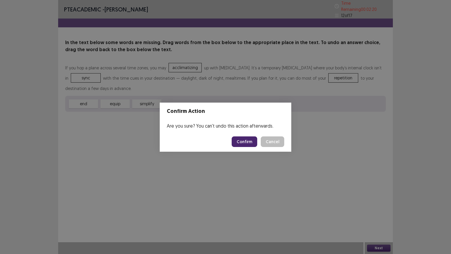
click at [248, 143] on button "Confirm" at bounding box center [245, 141] width 26 height 11
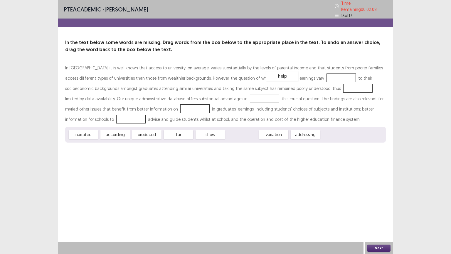
drag, startPoint x: 244, startPoint y: 130, endPoint x: 285, endPoint y: 72, distance: 71.2
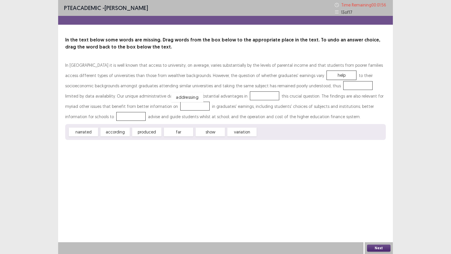
drag, startPoint x: 269, startPoint y: 132, endPoint x: 182, endPoint y: 97, distance: 93.5
drag, startPoint x: 213, startPoint y: 134, endPoint x: 297, endPoint y: 91, distance: 94.9
drag, startPoint x: 117, startPoint y: 130, endPoint x: 110, endPoint y: 103, distance: 28.0
drag, startPoint x: 90, startPoint y: 134, endPoint x: 349, endPoint y: 108, distance: 261.0
click at [377, 217] on button "Next" at bounding box center [379, 247] width 24 height 7
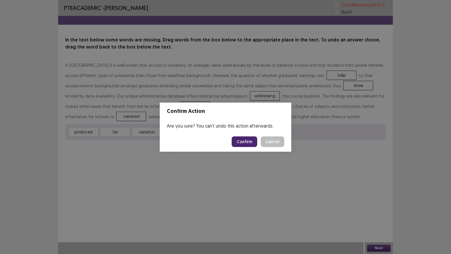
click at [237, 140] on button "Confirm" at bounding box center [245, 141] width 26 height 11
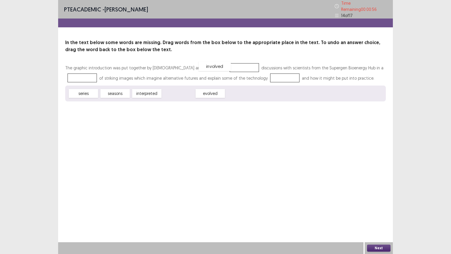
drag, startPoint x: 186, startPoint y: 94, endPoint x: 222, endPoint y: 67, distance: 45.1
drag, startPoint x: 88, startPoint y: 92, endPoint x: 365, endPoint y: 66, distance: 278.6
drag, startPoint x: 153, startPoint y: 89, endPoint x: 247, endPoint y: 74, distance: 94.9
click at [381, 217] on button "Next" at bounding box center [379, 247] width 24 height 7
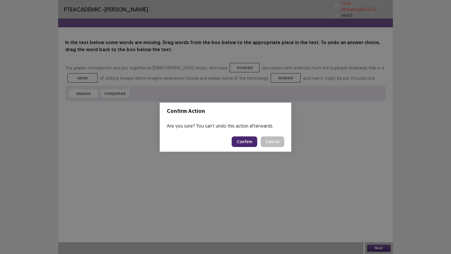
click at [243, 141] on button "Confirm" at bounding box center [245, 141] width 26 height 11
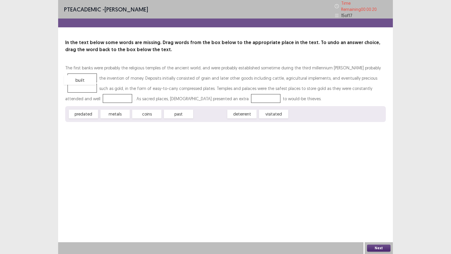
drag, startPoint x: 213, startPoint y: 110, endPoint x: 82, endPoint y: 76, distance: 134.8
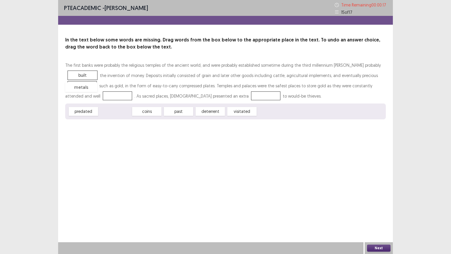
drag, startPoint x: 115, startPoint y: 112, endPoint x: 81, endPoint y: 88, distance: 41.7
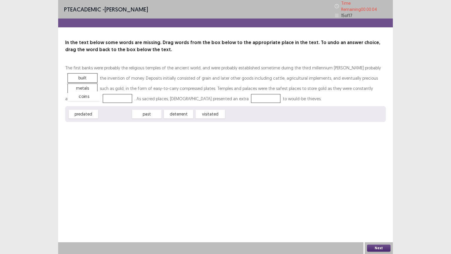
drag, startPoint x: 120, startPoint y: 110, endPoint x: 88, endPoint y: 92, distance: 35.9
drag, startPoint x: 83, startPoint y: 112, endPoint x: 210, endPoint y: 99, distance: 127.6
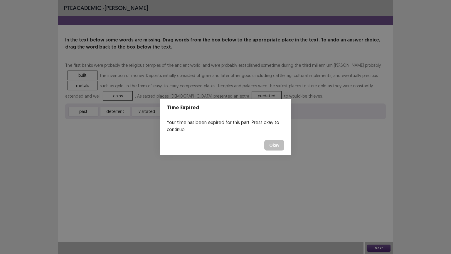
click at [267, 146] on button "Okay" at bounding box center [274, 145] width 20 height 11
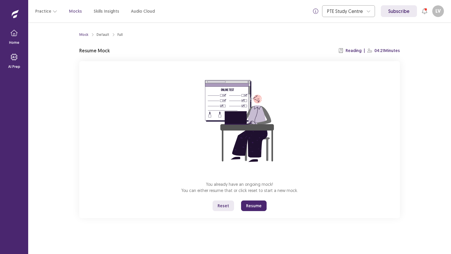
click at [249, 208] on button "Resume" at bounding box center [254, 205] width 26 height 11
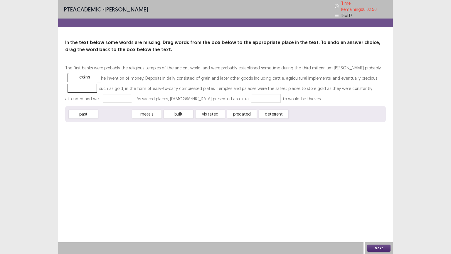
drag, startPoint x: 117, startPoint y: 113, endPoint x: 86, endPoint y: 76, distance: 48.2
drag, startPoint x: 79, startPoint y: 78, endPoint x: 81, endPoint y: 88, distance: 10.8
drag, startPoint x: 89, startPoint y: 111, endPoint x: 78, endPoint y: 64, distance: 48.0
click at [78, 64] on div "past" at bounding box center [72, 67] width 32 height 10
drag, startPoint x: 86, startPoint y: 113, endPoint x: 88, endPoint y: 74, distance: 38.9
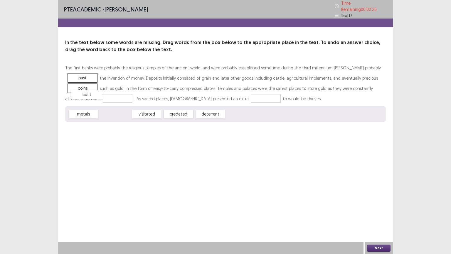
drag, startPoint x: 115, startPoint y: 110, endPoint x: 87, endPoint y: 90, distance: 34.2
drag, startPoint x: 146, startPoint y: 110, endPoint x: 205, endPoint y: 89, distance: 61.8
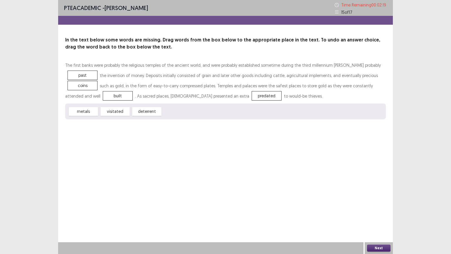
click at [376, 217] on button "Next" at bounding box center [379, 247] width 24 height 7
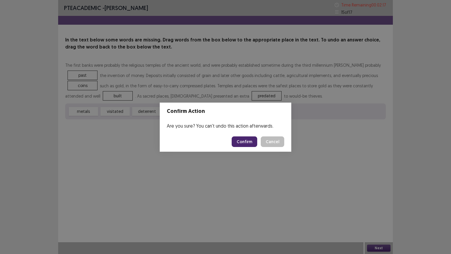
click at [248, 140] on button "Confirm" at bounding box center [245, 141] width 26 height 11
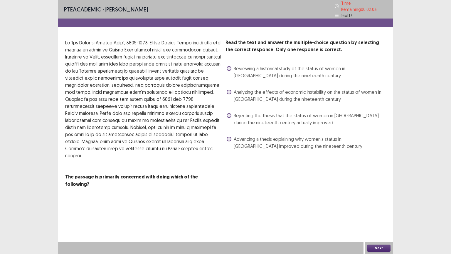
click at [229, 113] on span at bounding box center [229, 115] width 5 height 5
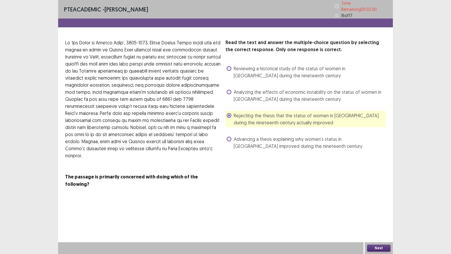
click at [228, 90] on span at bounding box center [229, 92] width 5 height 5
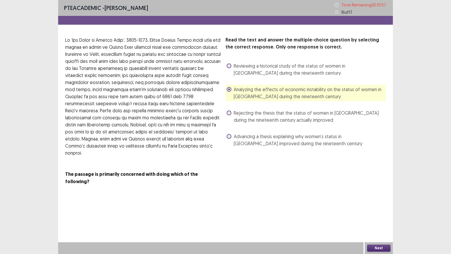
click at [382, 217] on button "Next" at bounding box center [379, 247] width 24 height 7
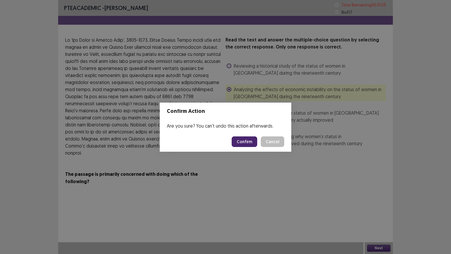
click at [249, 142] on button "Confirm" at bounding box center [245, 141] width 26 height 11
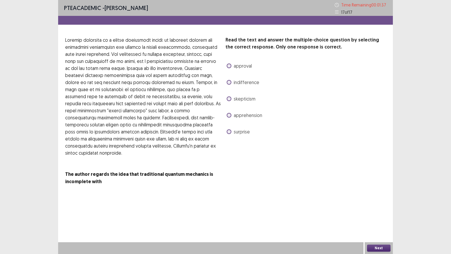
click at [228, 96] on span at bounding box center [229, 98] width 5 height 5
click at [378, 217] on button "Next" at bounding box center [379, 247] width 24 height 7
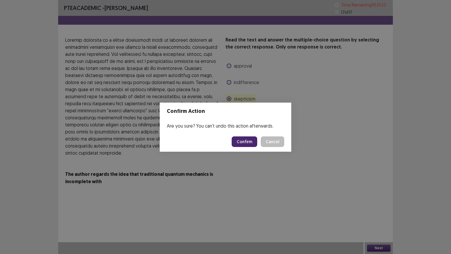
click at [241, 143] on button "Confirm" at bounding box center [245, 141] width 26 height 11
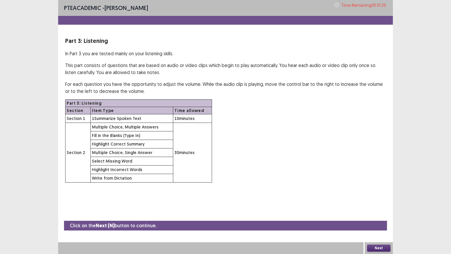
click at [376, 217] on button "Next" at bounding box center [379, 247] width 24 height 7
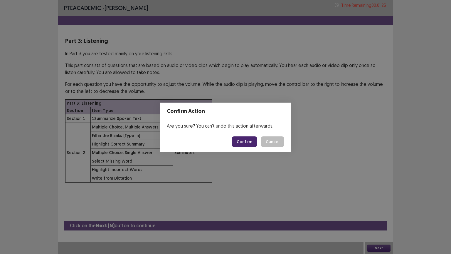
click at [239, 143] on button "Confirm" at bounding box center [245, 141] width 26 height 11
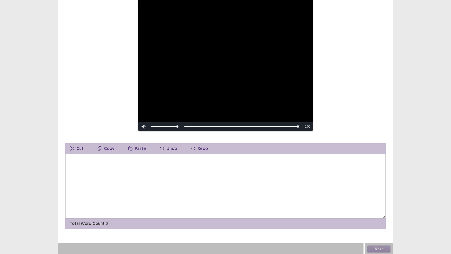
scroll to position [71, 0]
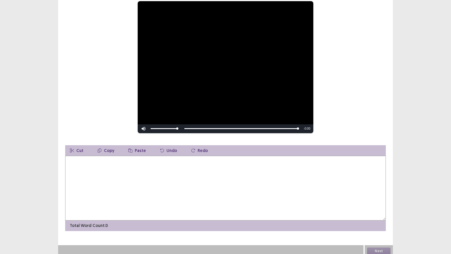
click at [81, 164] on textarea at bounding box center [225, 188] width 321 height 65
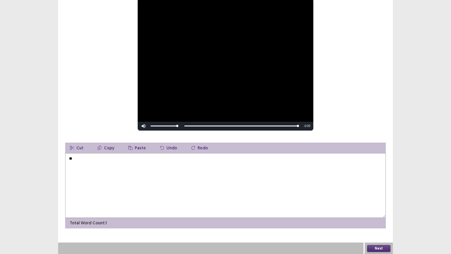
type textarea "*"
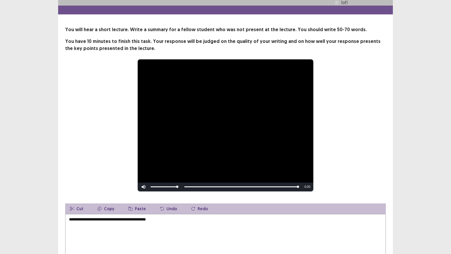
scroll to position [58, 0]
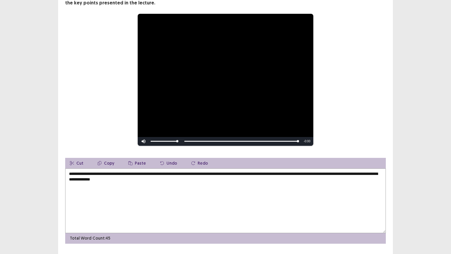
click at [367, 170] on textarea "**********" at bounding box center [225, 200] width 321 height 65
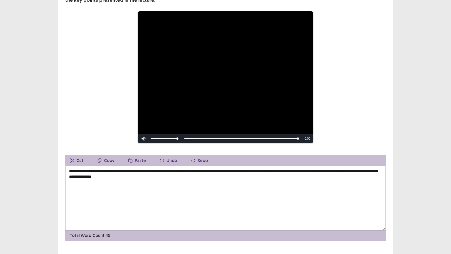
click at [162, 178] on textarea "**********" at bounding box center [225, 198] width 321 height 65
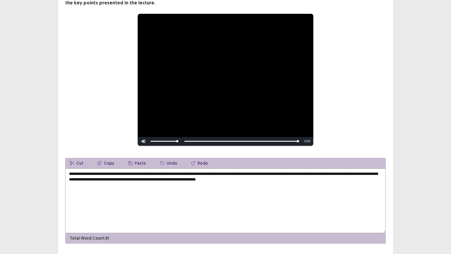
scroll to position [71, 0]
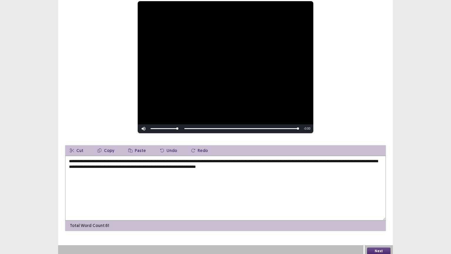
type textarea "**********"
click at [377, 217] on button "Next" at bounding box center [379, 250] width 24 height 7
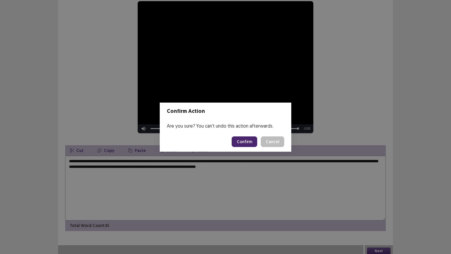
click at [235, 146] on button "Confirm" at bounding box center [245, 141] width 26 height 11
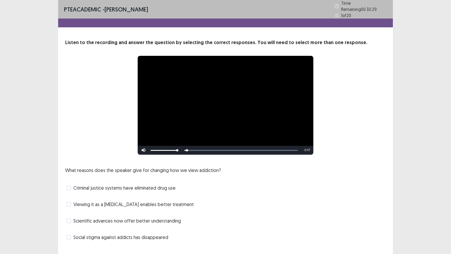
scroll to position [11, 0]
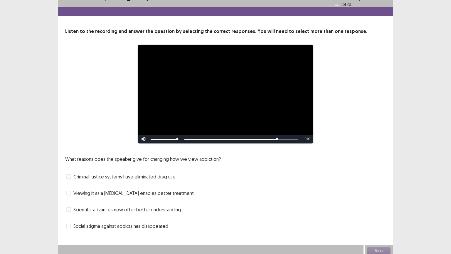
click at [72, 176] on label "Criminal justice systems have eliminated drug use" at bounding box center [120, 176] width 109 height 7
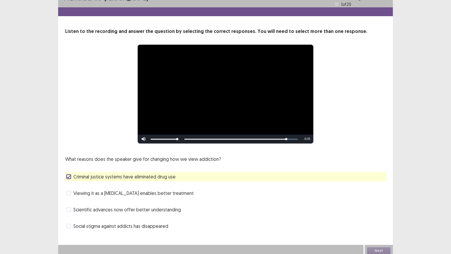
click at [69, 175] on div at bounding box center [69, 177] width 4 height 4
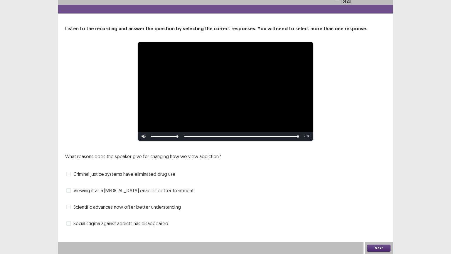
click at [69, 172] on span at bounding box center [68, 174] width 5 height 5
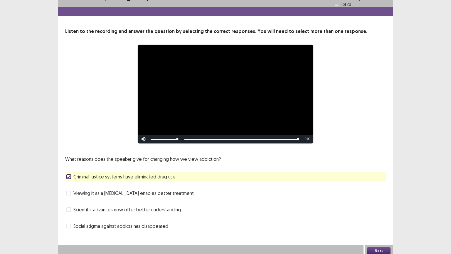
click at [375, 217] on button "Next" at bounding box center [379, 250] width 24 height 7
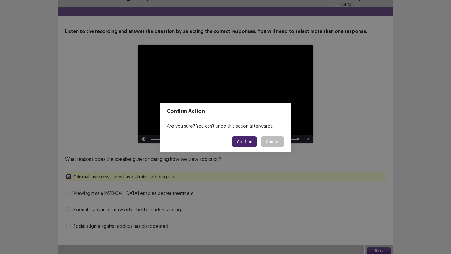
click at [244, 145] on button "Confirm" at bounding box center [245, 141] width 26 height 11
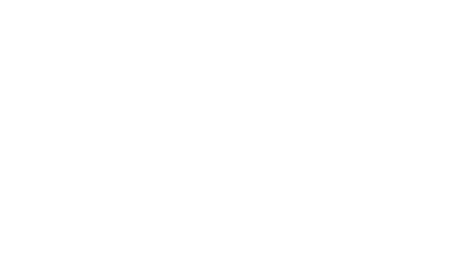
scroll to position [0, 0]
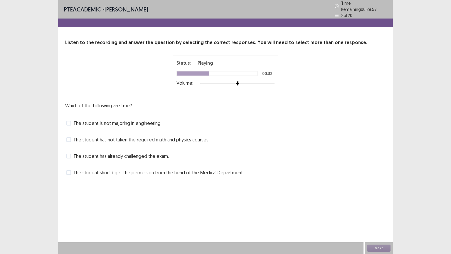
click at [88, 170] on span "The student should get the permission from the head of the Medical Department." at bounding box center [158, 172] width 170 height 7
click at [70, 122] on span at bounding box center [68, 123] width 5 height 5
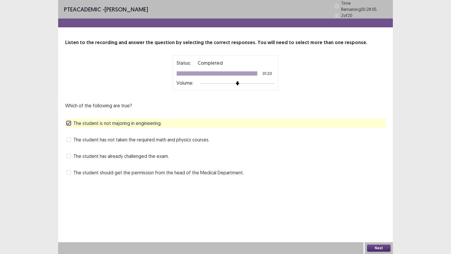
click at [381, 217] on button "Next" at bounding box center [379, 247] width 24 height 7
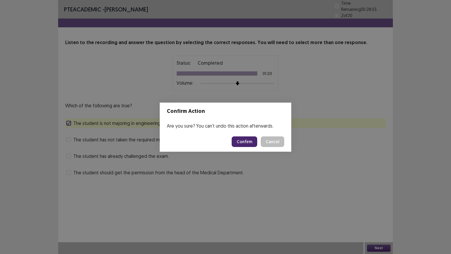
click at [236, 144] on button "Confirm" at bounding box center [245, 141] width 26 height 11
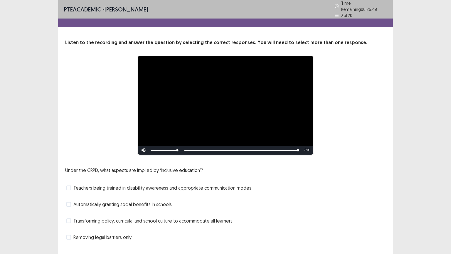
click at [71, 220] on span at bounding box center [68, 220] width 5 height 5
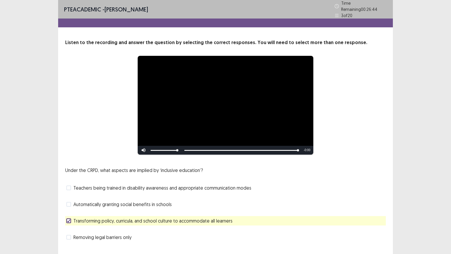
scroll to position [11, 0]
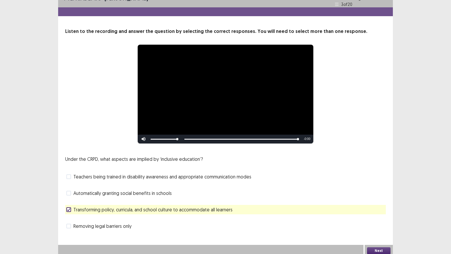
click at [378, 247] on button "Next" at bounding box center [379, 250] width 24 height 7
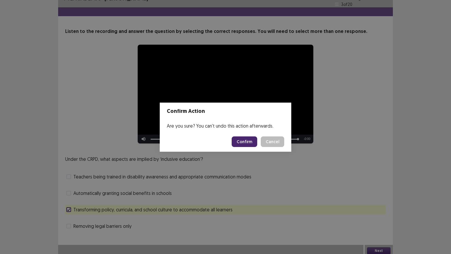
click at [252, 141] on button "Confirm" at bounding box center [245, 141] width 26 height 11
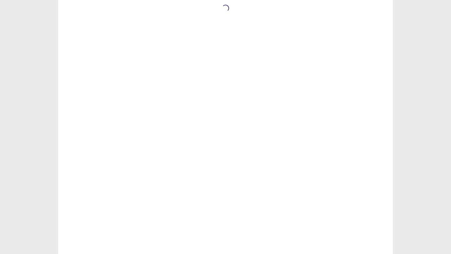
scroll to position [0, 0]
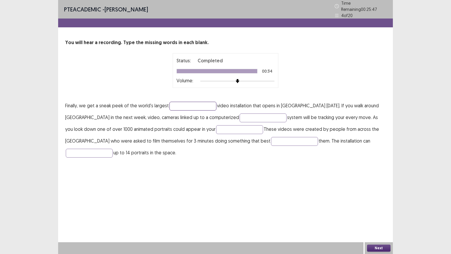
click at [177, 102] on input "text" at bounding box center [193, 106] width 47 height 9
type input "**********"
click at [240, 118] on input "text" at bounding box center [263, 117] width 47 height 9
type input "**********"
click at [216, 127] on input "text" at bounding box center [239, 129] width 47 height 9
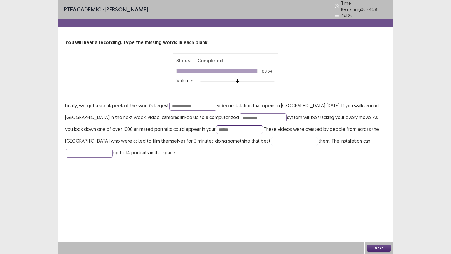
type input "******"
click at [271, 140] on input "text" at bounding box center [294, 141] width 47 height 9
type input "********"
click at [113, 149] on input "text" at bounding box center [89, 153] width 47 height 9
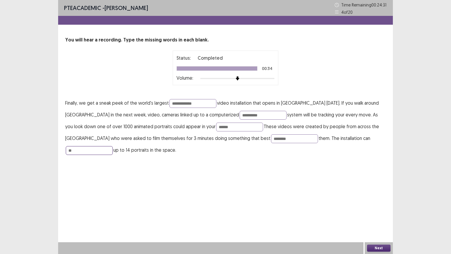
type input "**"
click at [375, 247] on button "Next" at bounding box center [379, 247] width 24 height 7
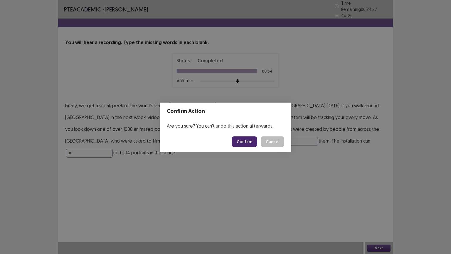
click at [237, 139] on button "Confirm" at bounding box center [245, 141] width 26 height 11
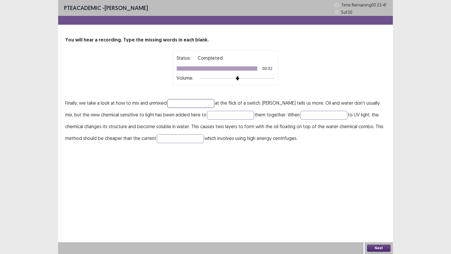
click at [188, 104] on input "text" at bounding box center [190, 103] width 47 height 9
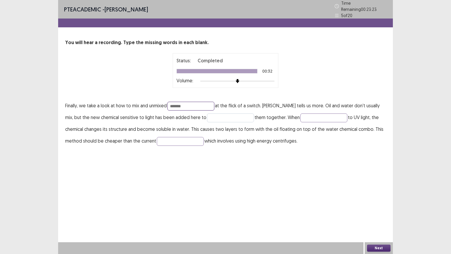
type input "*******"
click at [207, 117] on input "text" at bounding box center [230, 117] width 47 height 9
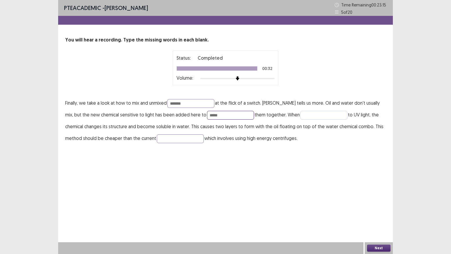
type input "*****"
click at [308, 115] on input "text" at bounding box center [324, 115] width 47 height 9
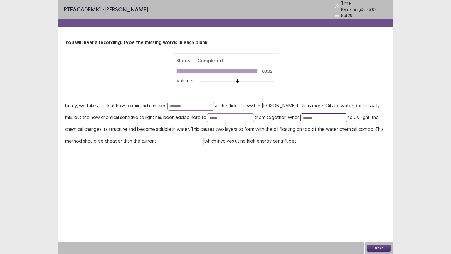
type input "******"
click at [164, 138] on input "text" at bounding box center [180, 141] width 47 height 9
type input "**********"
click at [371, 250] on button "Next" at bounding box center [379, 247] width 24 height 7
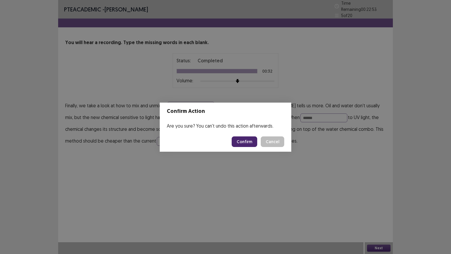
click at [249, 144] on button "Confirm" at bounding box center [245, 141] width 26 height 11
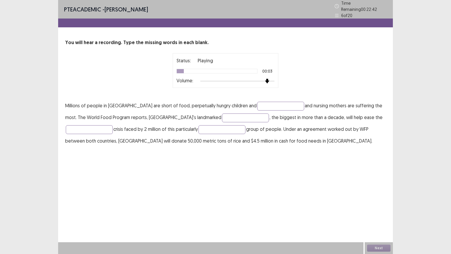
click at [268, 80] on div at bounding box center [237, 81] width 74 height 5
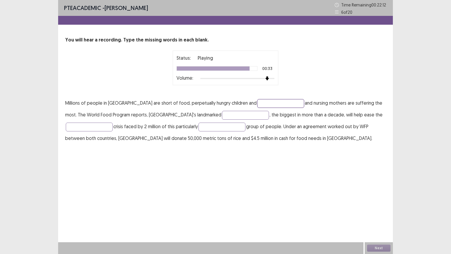
click at [257, 104] on input "text" at bounding box center [280, 103] width 47 height 9
type input "********"
click at [222, 115] on input "text" at bounding box center [245, 115] width 47 height 9
type input "********"
click at [95, 124] on input "text" at bounding box center [89, 127] width 47 height 9
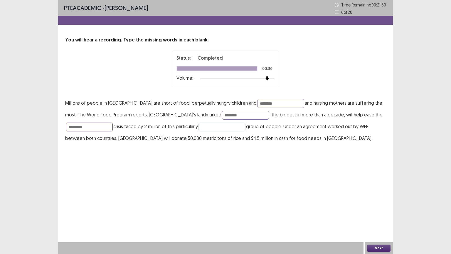
type input "*********"
click at [205, 127] on input "text" at bounding box center [222, 127] width 47 height 9
type input "********"
click at [378, 246] on button "Next" at bounding box center [379, 247] width 24 height 7
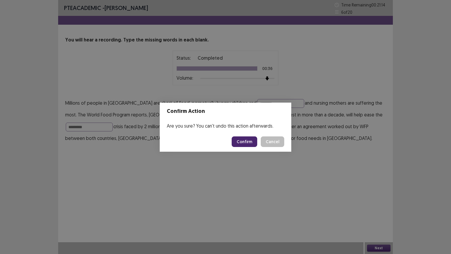
click at [245, 137] on button "Confirm" at bounding box center [245, 141] width 26 height 11
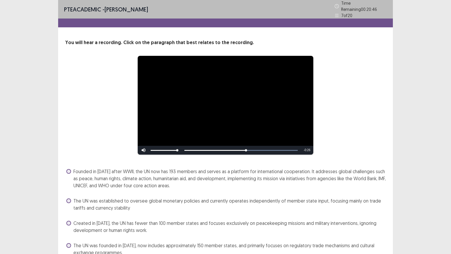
scroll to position [26, 0]
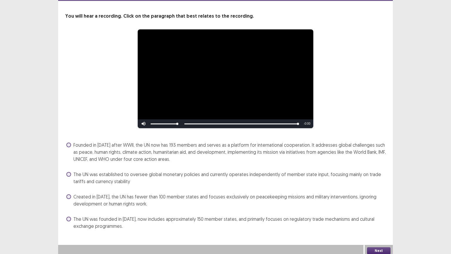
click at [68, 143] on span at bounding box center [68, 145] width 5 height 5
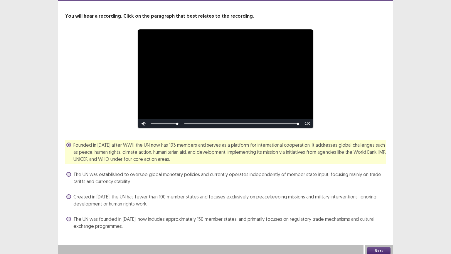
click at [375, 247] on button "Next" at bounding box center [379, 250] width 24 height 7
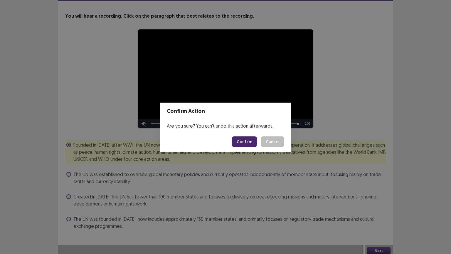
click at [250, 141] on button "Confirm" at bounding box center [245, 141] width 26 height 11
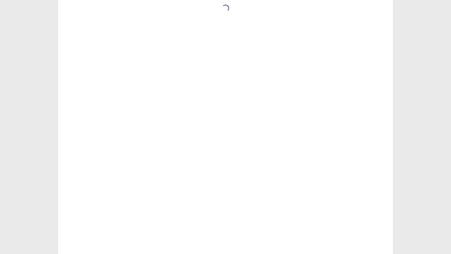
scroll to position [0, 0]
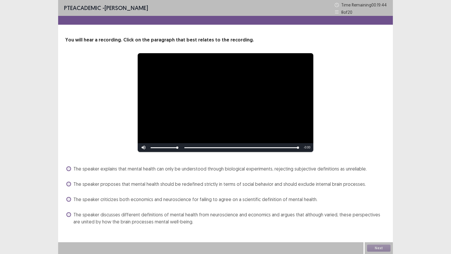
click at [69, 215] on span at bounding box center [68, 214] width 5 height 5
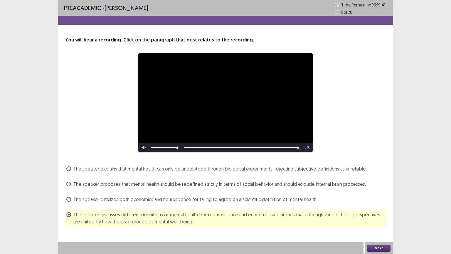
click at [371, 246] on button "Next" at bounding box center [379, 247] width 24 height 7
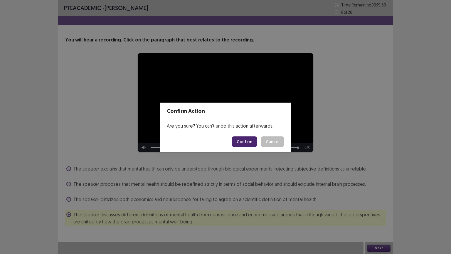
click at [246, 144] on button "Confirm" at bounding box center [245, 141] width 26 height 11
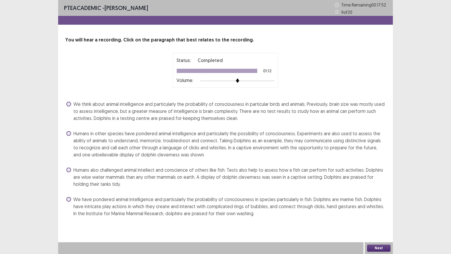
click at [67, 133] on span at bounding box center [68, 133] width 5 height 5
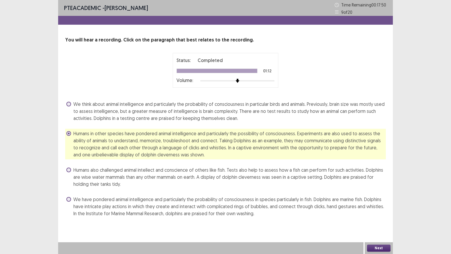
click at [380, 247] on button "Next" at bounding box center [379, 247] width 24 height 7
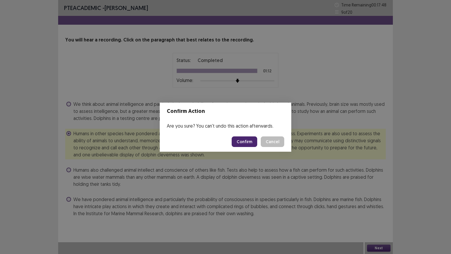
click at [248, 141] on button "Confirm" at bounding box center [245, 141] width 26 height 11
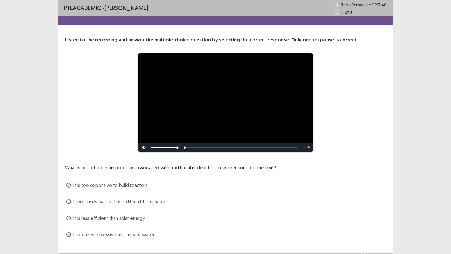
scroll to position [11, 0]
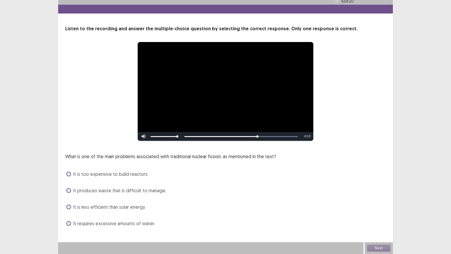
click at [109, 208] on span "It is less efficient than solar energy." at bounding box center [109, 206] width 72 height 7
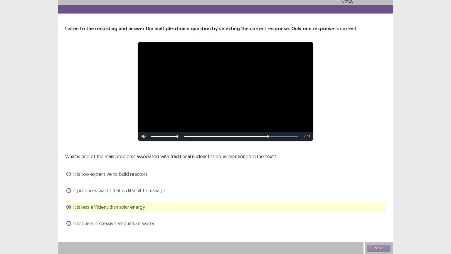
click at [121, 207] on span "It is less efficient than solar energy." at bounding box center [109, 206] width 72 height 7
click at [86, 203] on span "It is less efficient than solar energy." at bounding box center [109, 206] width 72 height 7
click at [68, 190] on span at bounding box center [68, 190] width 5 height 5
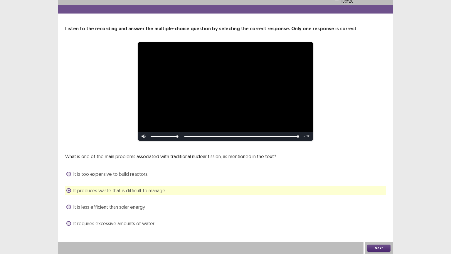
click at [377, 244] on button "Next" at bounding box center [379, 247] width 24 height 7
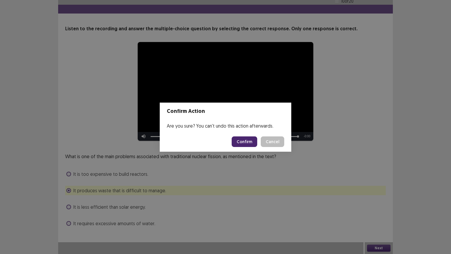
click at [238, 144] on button "Confirm" at bounding box center [245, 141] width 26 height 11
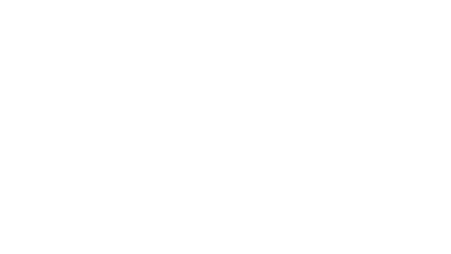
scroll to position [0, 0]
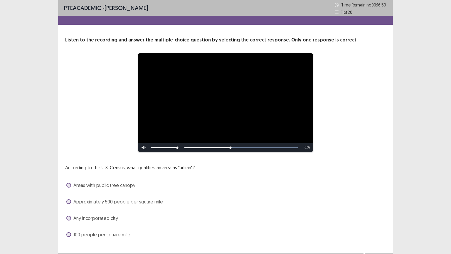
click at [69, 202] on span at bounding box center [68, 201] width 5 height 5
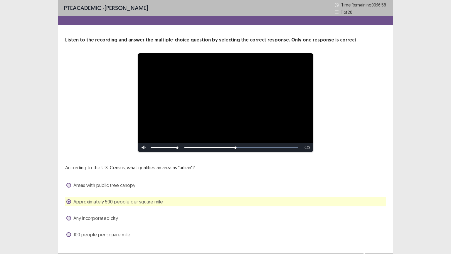
scroll to position [11, 0]
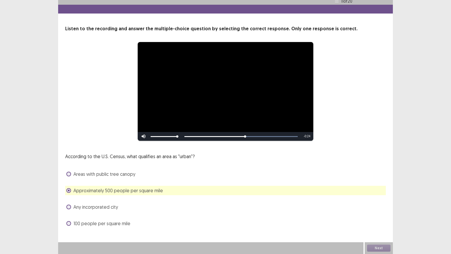
click at [374, 245] on div "Next" at bounding box center [379, 248] width 28 height 12
click at [381, 247] on button "Next" at bounding box center [379, 247] width 24 height 7
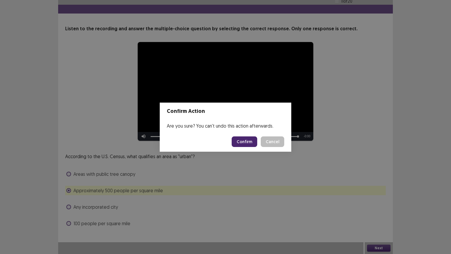
click at [247, 143] on button "Confirm" at bounding box center [245, 141] width 26 height 11
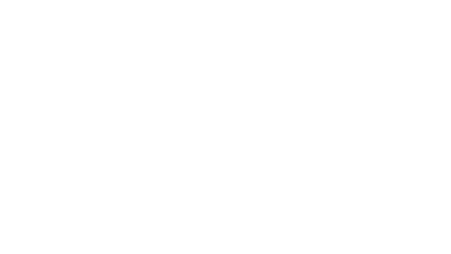
scroll to position [0, 0]
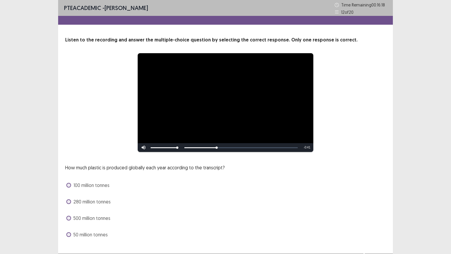
click at [68, 201] on span at bounding box center [68, 201] width 5 height 5
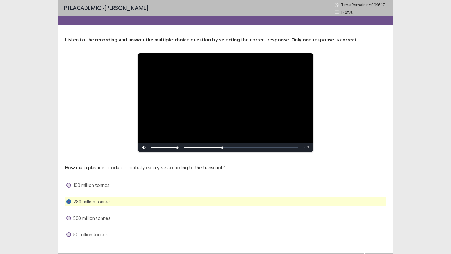
scroll to position [11, 0]
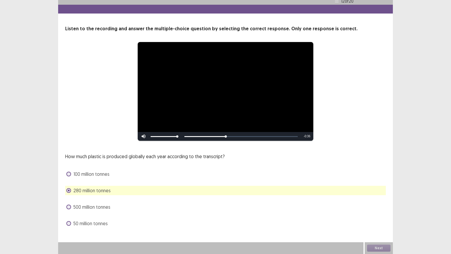
click at [373, 246] on div "Next" at bounding box center [379, 248] width 28 height 12
click at [373, 246] on button "Next" at bounding box center [379, 247] width 24 height 7
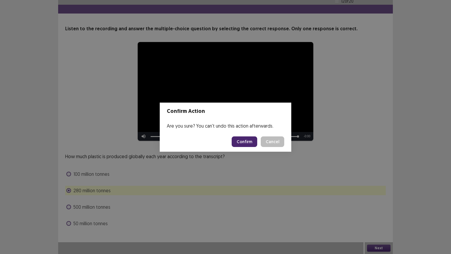
click at [244, 140] on button "Confirm" at bounding box center [245, 141] width 26 height 11
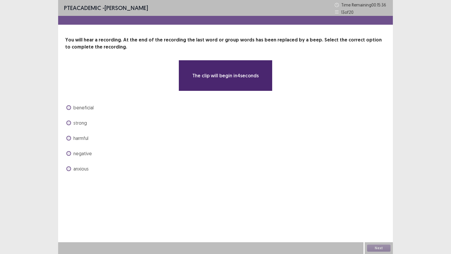
drag, startPoint x: 98, startPoint y: 70, endPoint x: 151, endPoint y: 45, distance: 58.6
click at [151, 45] on div "You will hear a recording. At the end of the recording the last word or group w…" at bounding box center [225, 104] width 335 height 137
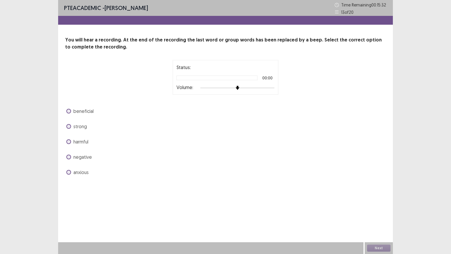
click at [262, 88] on div at bounding box center [237, 88] width 74 height 5
click at [276, 88] on div "Status: Playing 00:00 Volume:" at bounding box center [226, 77] width 106 height 35
click at [268, 86] on div at bounding box center [237, 88] width 74 height 5
click at [271, 87] on div at bounding box center [237, 87] width 74 height 1
click at [274, 87] on div at bounding box center [237, 88] width 74 height 5
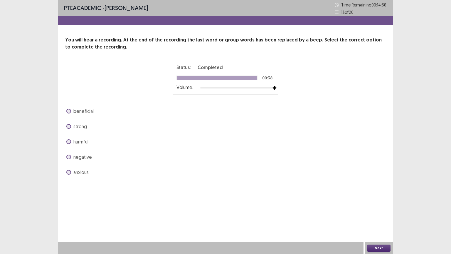
click at [68, 140] on span at bounding box center [68, 141] width 5 height 5
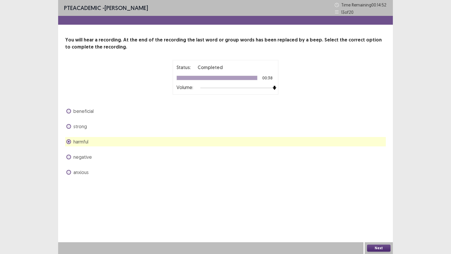
click at [378, 246] on button "Next" at bounding box center [379, 247] width 24 height 7
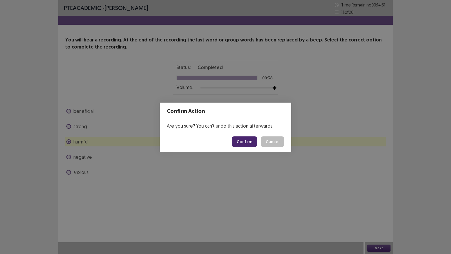
click at [242, 138] on button "Confirm" at bounding box center [245, 141] width 26 height 11
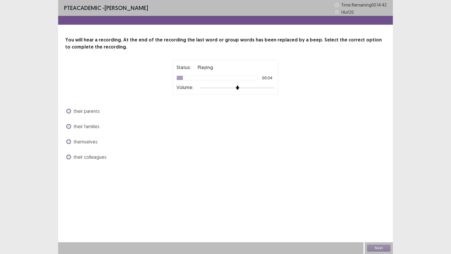
click at [272, 88] on div at bounding box center [237, 88] width 74 height 5
click at [68, 143] on span at bounding box center [68, 141] width 5 height 5
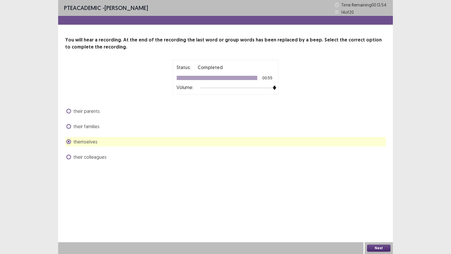
click at [378, 249] on button "Next" at bounding box center [379, 247] width 24 height 7
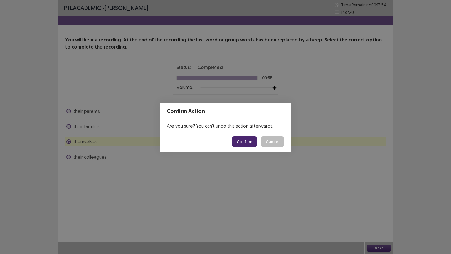
click at [249, 142] on button "Confirm" at bounding box center [245, 141] width 26 height 11
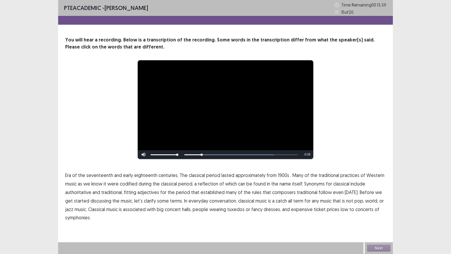
click at [280, 176] on span "1900s" at bounding box center [283, 175] width 11 height 7
click at [303, 192] on span "traditional" at bounding box center [307, 192] width 21 height 7
click at [341, 208] on span "low" at bounding box center [345, 209] width 8 height 7
click at [375, 247] on button "Next" at bounding box center [379, 247] width 24 height 7
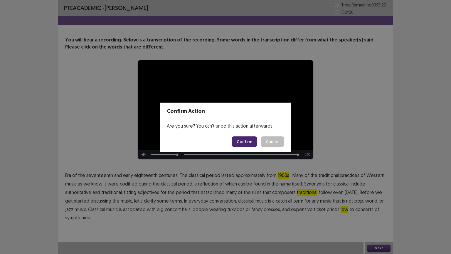
click at [246, 147] on button "Confirm" at bounding box center [245, 141] width 26 height 11
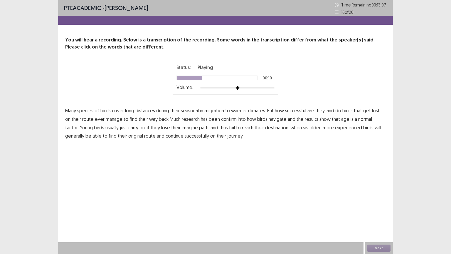
click at [130, 119] on span "find" at bounding box center [134, 118] width 8 height 7
click at [221, 121] on span "confirm" at bounding box center [229, 118] width 16 height 7
click at [182, 126] on span "imagine" at bounding box center [190, 127] width 16 height 7
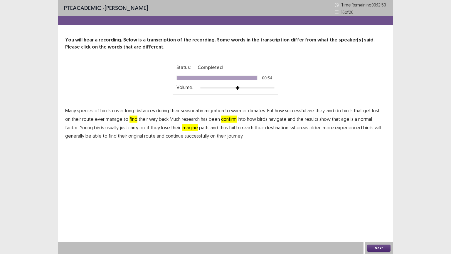
click at [381, 248] on button "Next" at bounding box center [379, 247] width 24 height 7
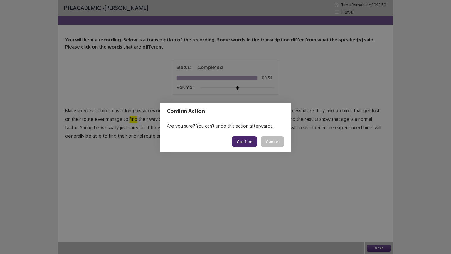
click at [247, 141] on button "Confirm" at bounding box center [245, 141] width 26 height 11
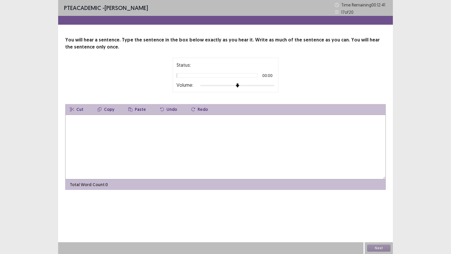
click at [271, 84] on div at bounding box center [237, 85] width 74 height 5
click at [95, 119] on textarea at bounding box center [225, 147] width 321 height 65
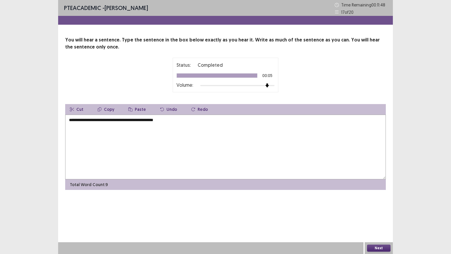
type textarea "**********"
click at [376, 247] on button "Next" at bounding box center [379, 247] width 24 height 7
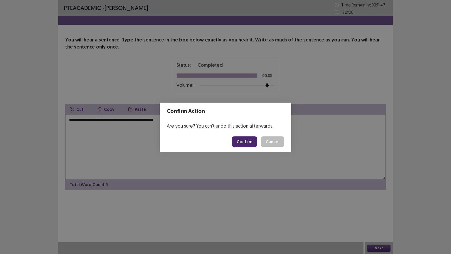
click at [244, 138] on button "Confirm" at bounding box center [245, 141] width 26 height 11
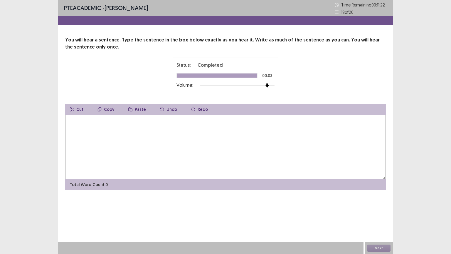
click at [85, 121] on textarea at bounding box center [225, 147] width 321 height 65
type textarea "**********"
click at [383, 249] on button "Next" at bounding box center [379, 247] width 24 height 7
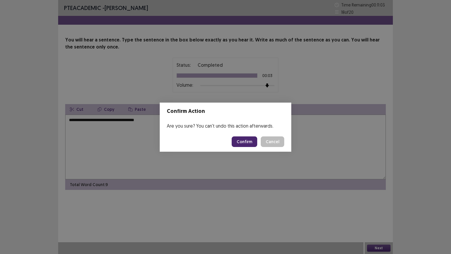
click at [243, 140] on button "Confirm" at bounding box center [245, 141] width 26 height 11
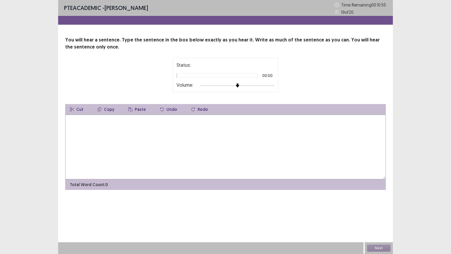
click at [263, 85] on div at bounding box center [237, 85] width 74 height 1
click at [86, 118] on textarea at bounding box center [225, 147] width 321 height 65
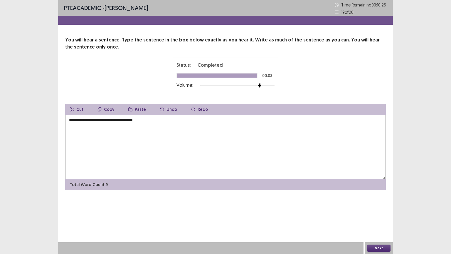
type textarea "**********"
click at [374, 247] on button "Next" at bounding box center [379, 247] width 24 height 7
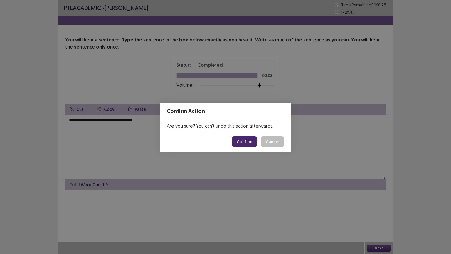
click at [244, 144] on button "Confirm" at bounding box center [245, 141] width 26 height 11
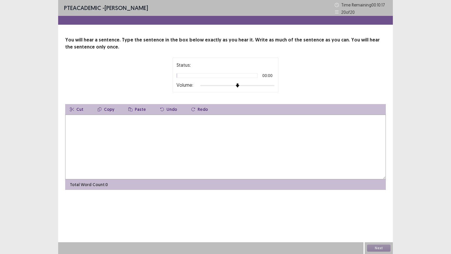
click at [267, 85] on div at bounding box center [237, 85] width 74 height 5
click at [82, 127] on textarea at bounding box center [225, 147] width 321 height 65
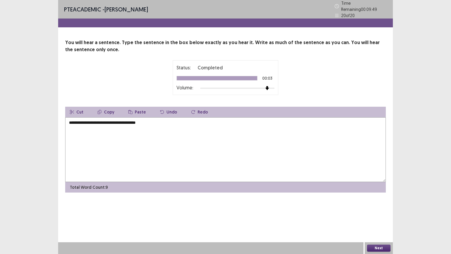
type textarea "**********"
click at [387, 248] on button "Next" at bounding box center [379, 247] width 24 height 7
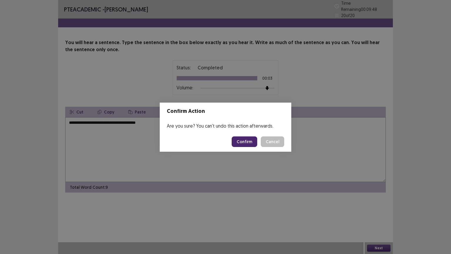
click at [249, 143] on button "Confirm" at bounding box center [245, 141] width 26 height 11
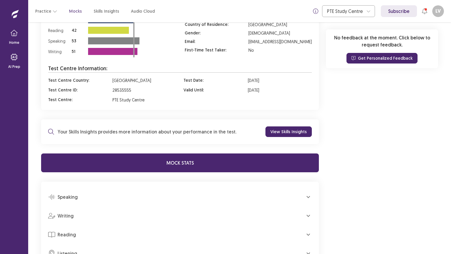
scroll to position [242, 0]
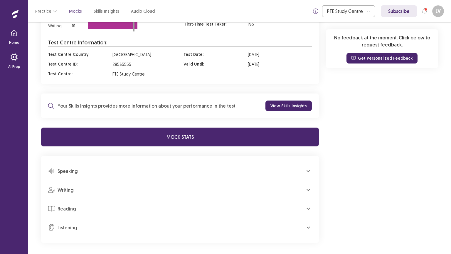
click at [306, 169] on icon "button" at bounding box center [308, 170] width 7 height 7
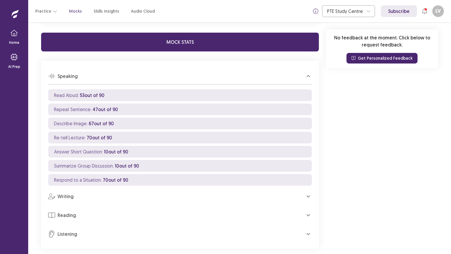
scroll to position [344, 0]
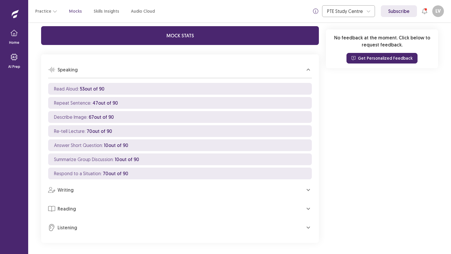
click at [309, 190] on icon "button" at bounding box center [309, 190] width 4 height 2
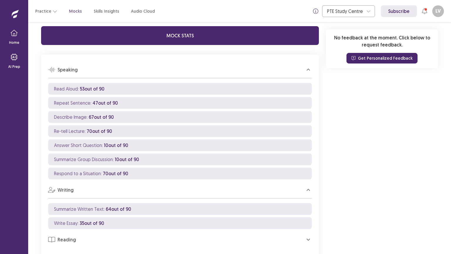
scroll to position [374, 0]
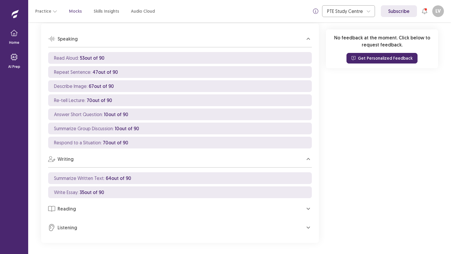
click at [310, 209] on icon "button" at bounding box center [308, 208] width 7 height 7
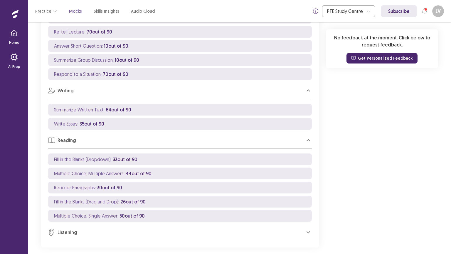
scroll to position [448, 0]
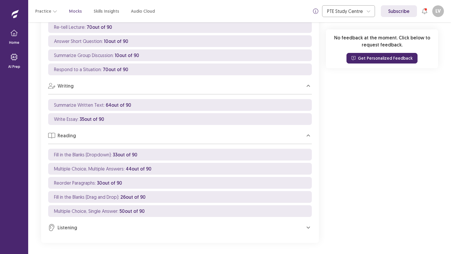
click at [308, 226] on icon "button" at bounding box center [308, 227] width 7 height 7
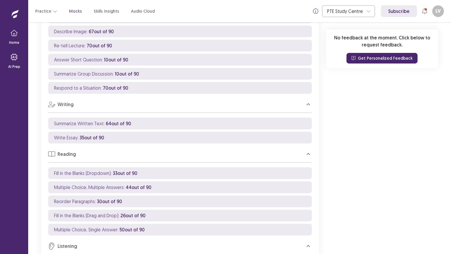
scroll to position [352, 0]
